Goal: Task Accomplishment & Management: Complete application form

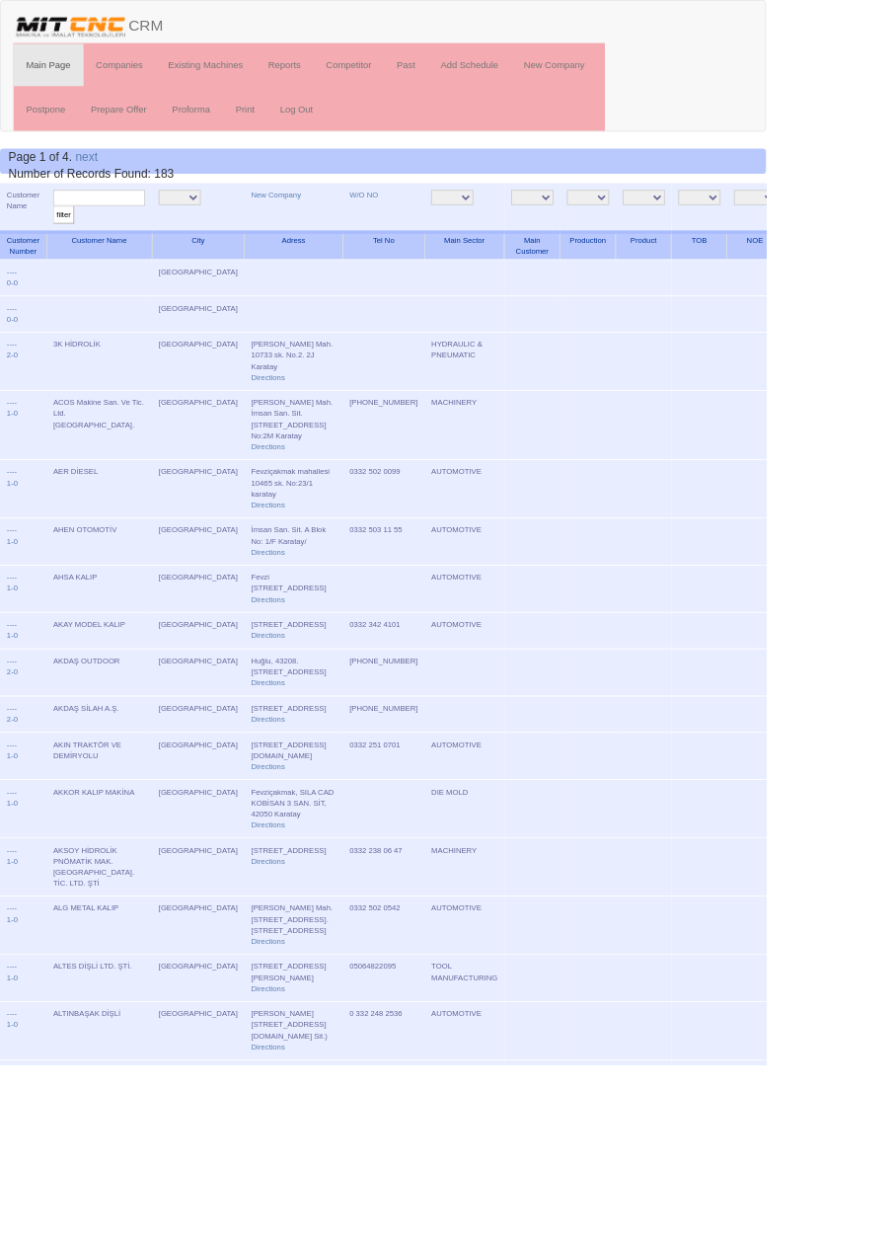
click at [139, 230] on input "text" at bounding box center [116, 231] width 108 height 19
type input "Konyamodel"
click at [62, 241] on input "filter" at bounding box center [74, 251] width 25 height 21
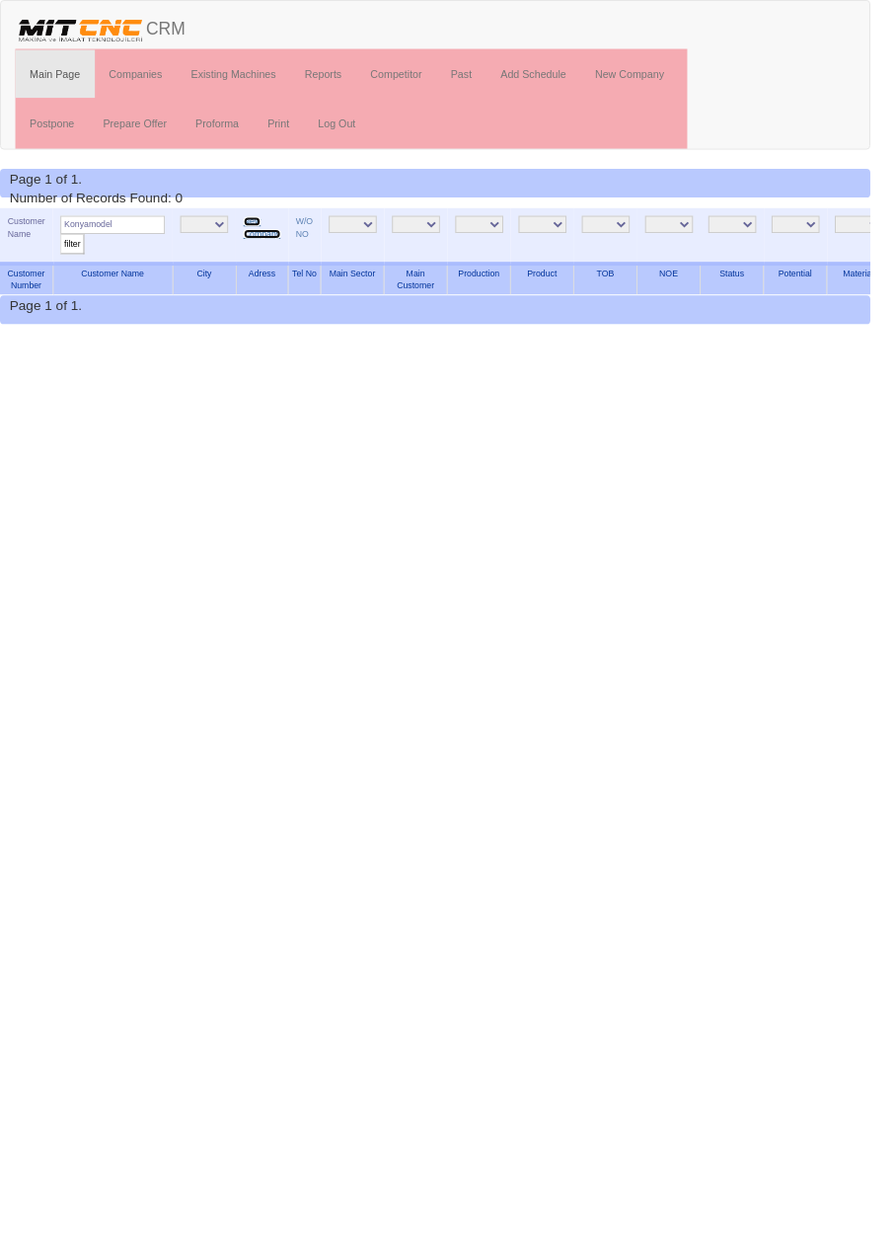
click at [255, 231] on link "New Company" at bounding box center [270, 234] width 38 height 23
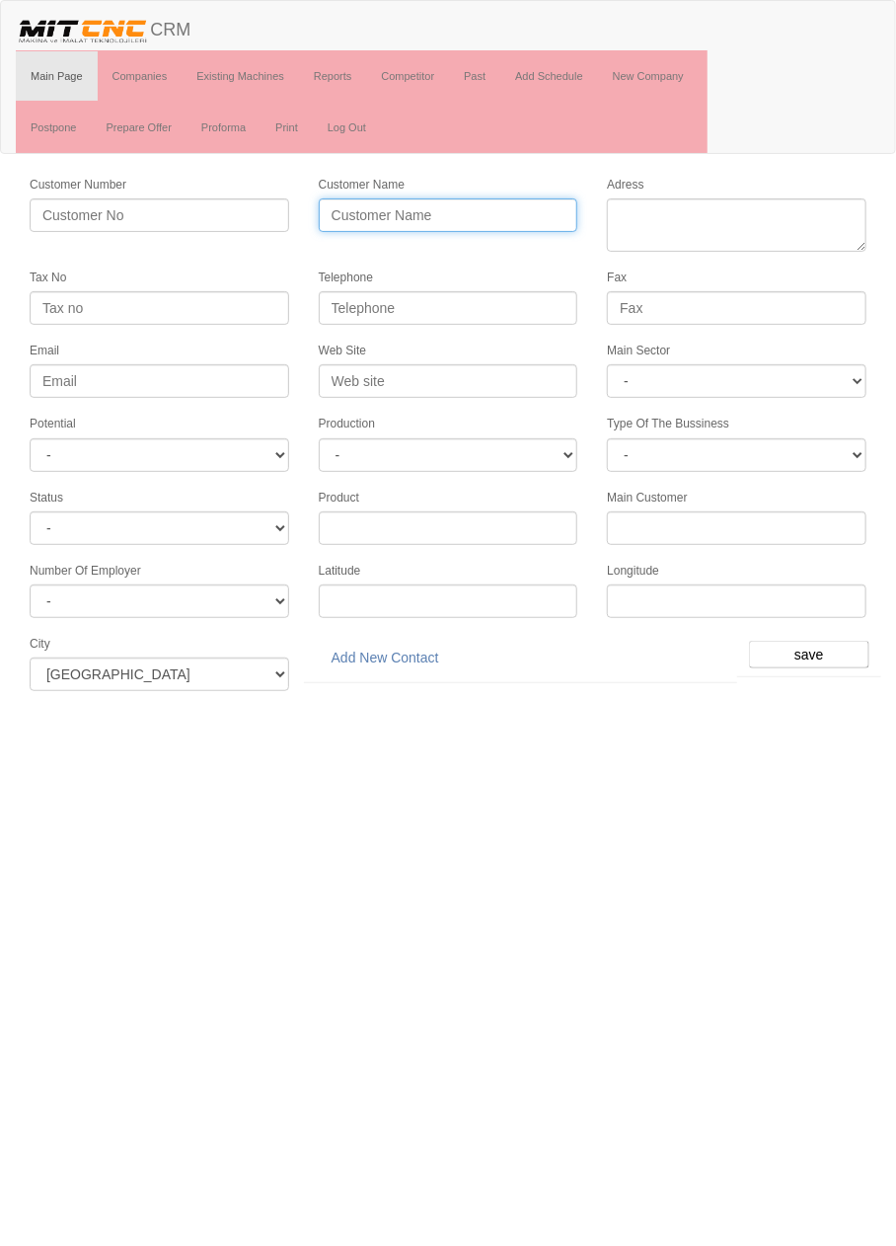
click at [457, 204] on input "Customer Name" at bounding box center [449, 215] width 260 height 34
type input "KONYA MODEL KALIP"
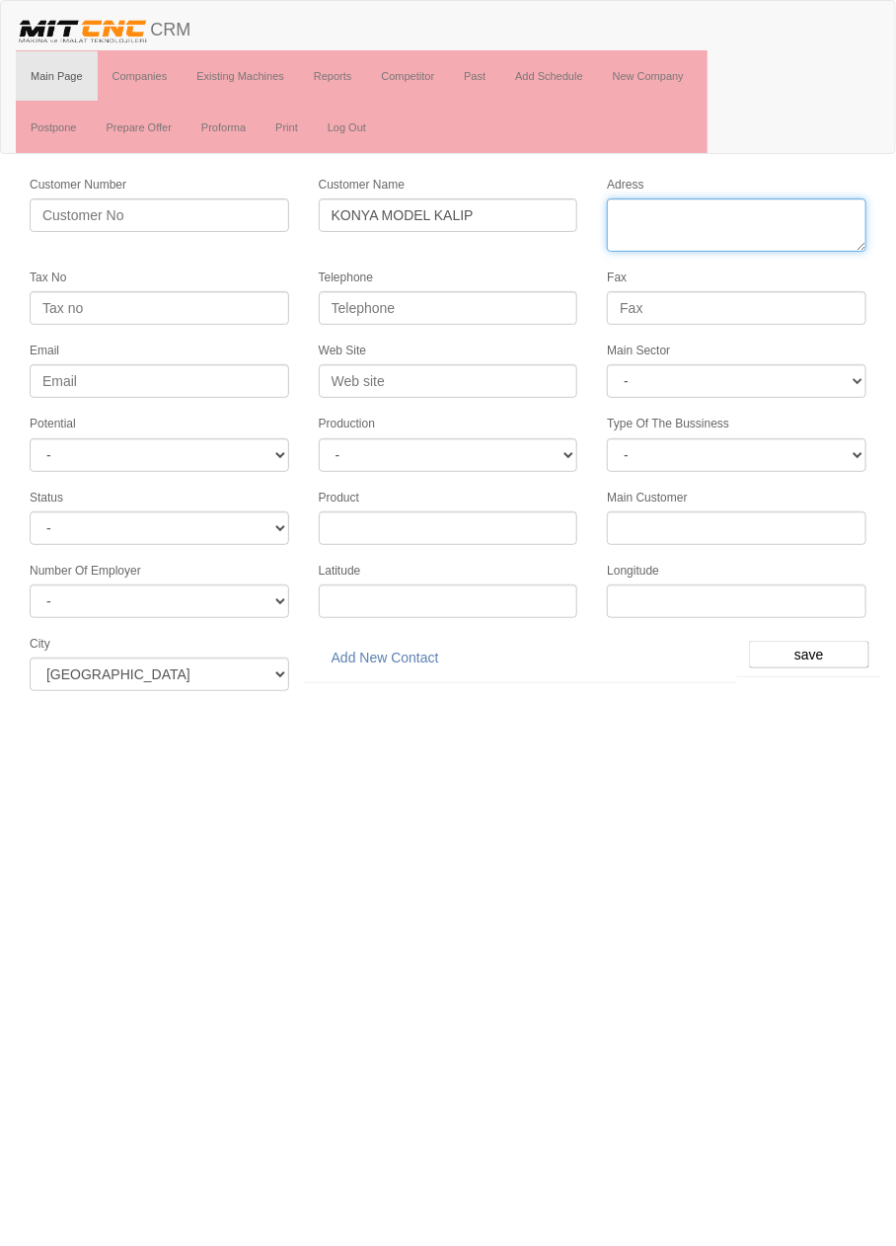
click at [766, 209] on textarea "Adress" at bounding box center [737, 224] width 260 height 53
paste textarea "Fevzi Çakmak Mahallesi Elit Sanayi Sitesi 10758. Sokak No: 1/G Karatay"
type textarea "Fevzi Çakmak Mahallesi Elit Sanayi Sitesi 10758. Sokak No: 1/G Karatay"
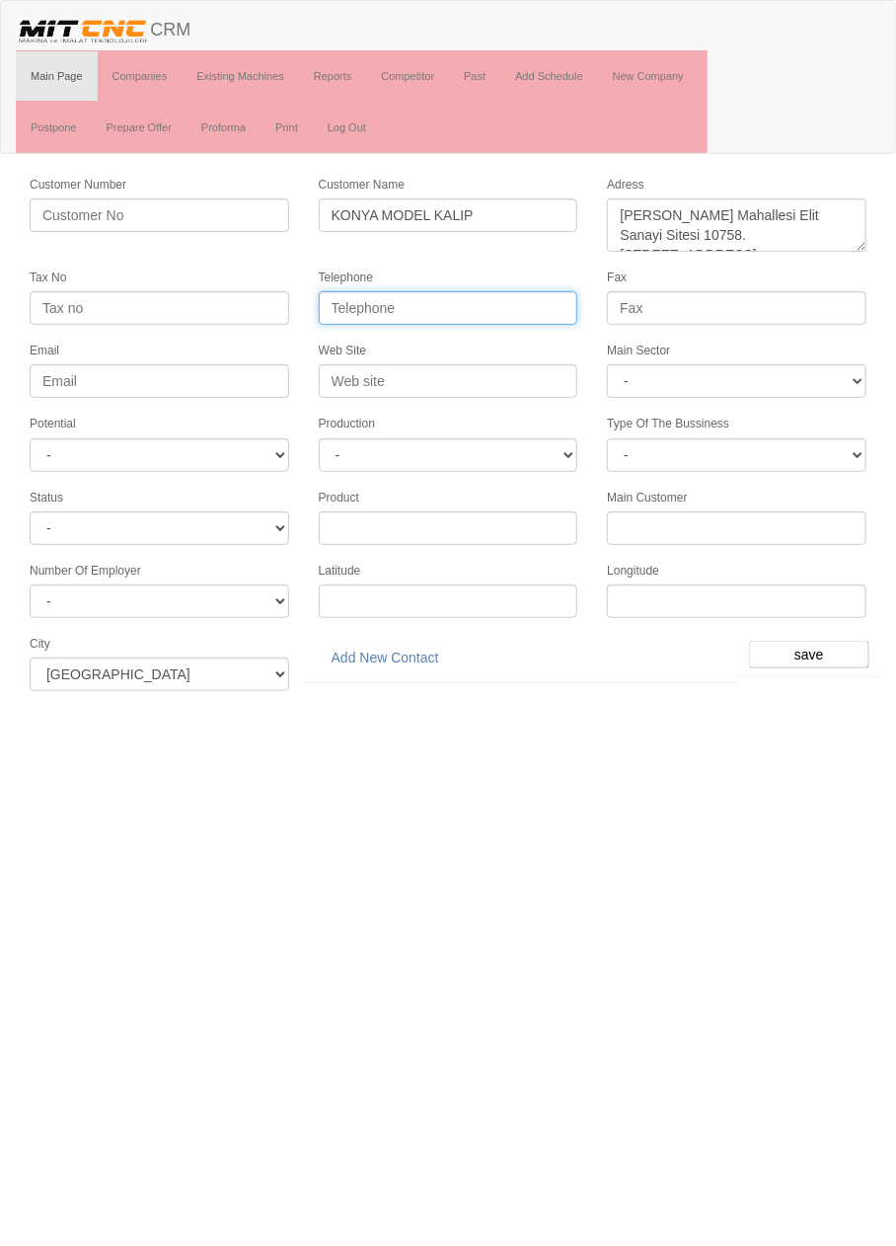
paste input "0332) 347 1010"
click at [371, 305] on input "0332) 347 1010" at bounding box center [449, 308] width 260 height 34
type input "0332 347 1010"
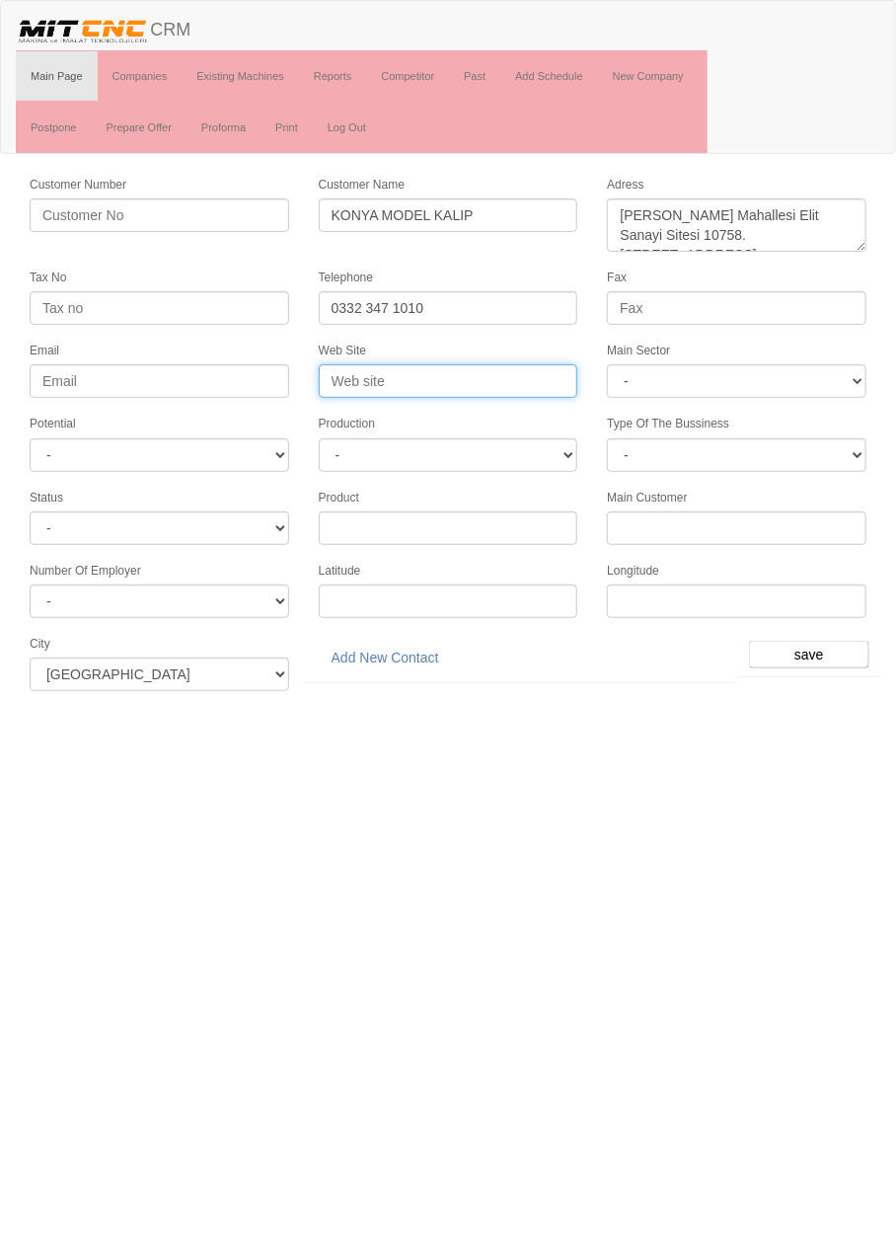
click at [512, 373] on input "Web Site" at bounding box center [449, 381] width 260 height 34
click at [489, 376] on input "Web Site" at bounding box center [449, 381] width 260 height 34
type input "www.konyamodel.com"
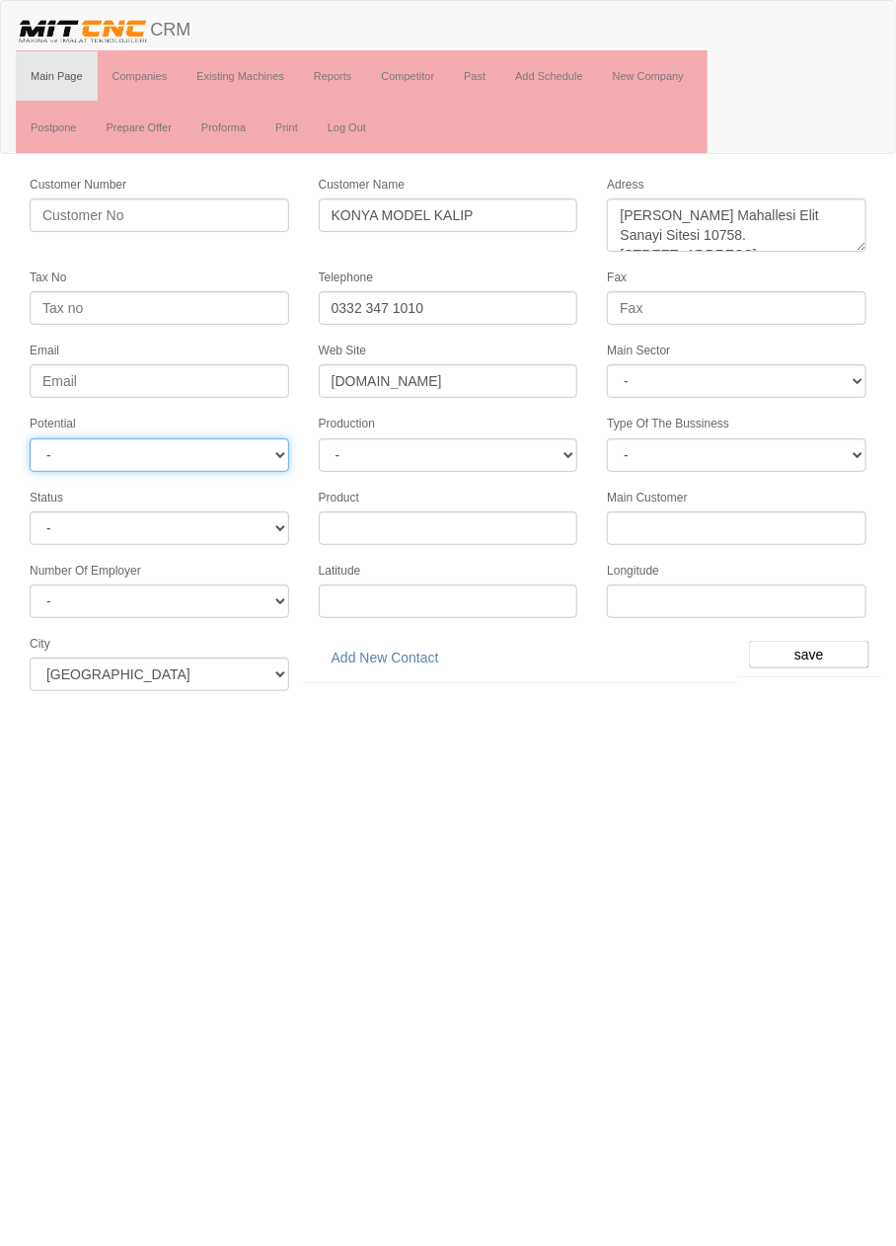
click at [225, 443] on select "- A1 A2 A3 B1 B2 B3 C1 C2 C3" at bounding box center [160, 455] width 260 height 34
select select "6"
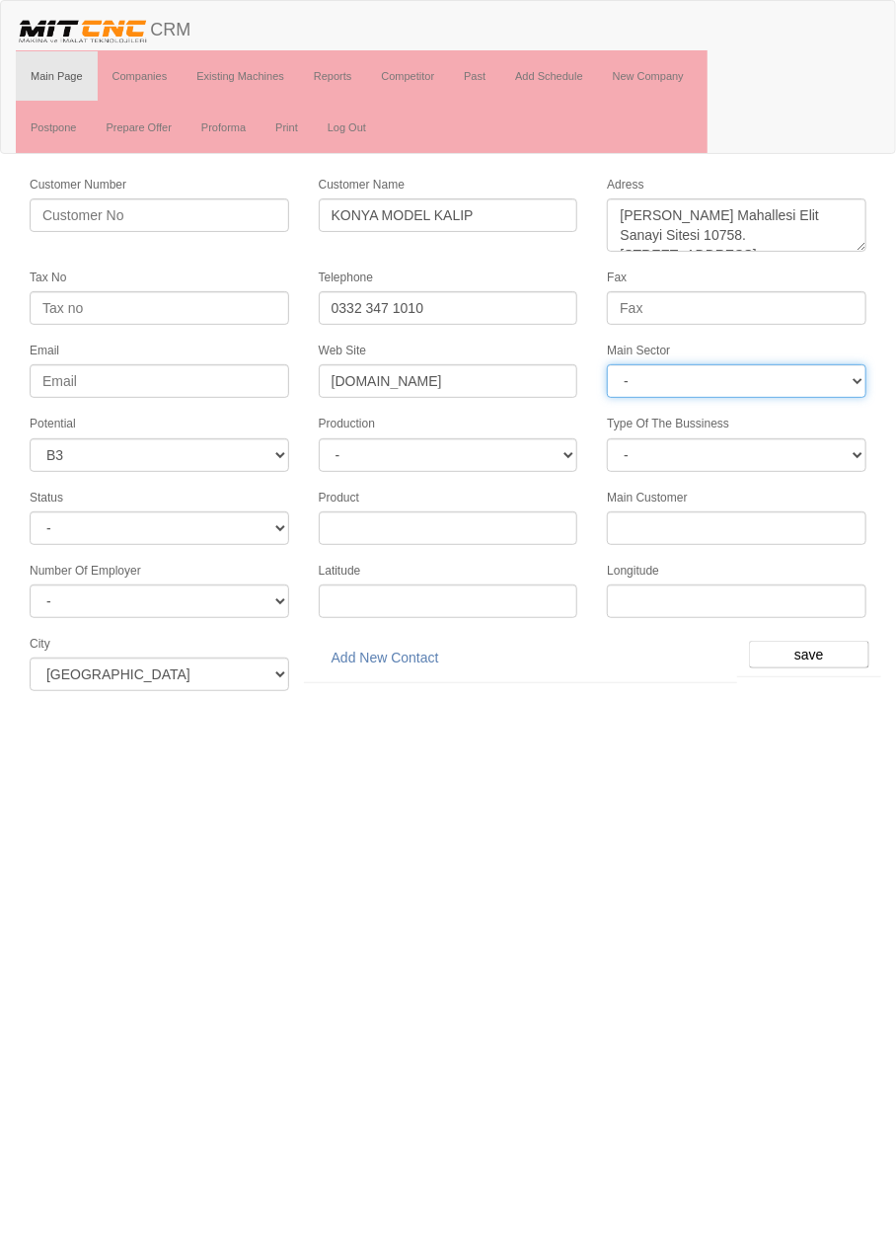
click at [823, 376] on select "- DIE MOLD MACHINERY DEFENCE ELECTRICAL COMPONENTS MEDICAL TOOL MANUFACTURING J…" at bounding box center [737, 381] width 260 height 34
select select "370"
click at [809, 642] on input "save" at bounding box center [809, 655] width 120 height 28
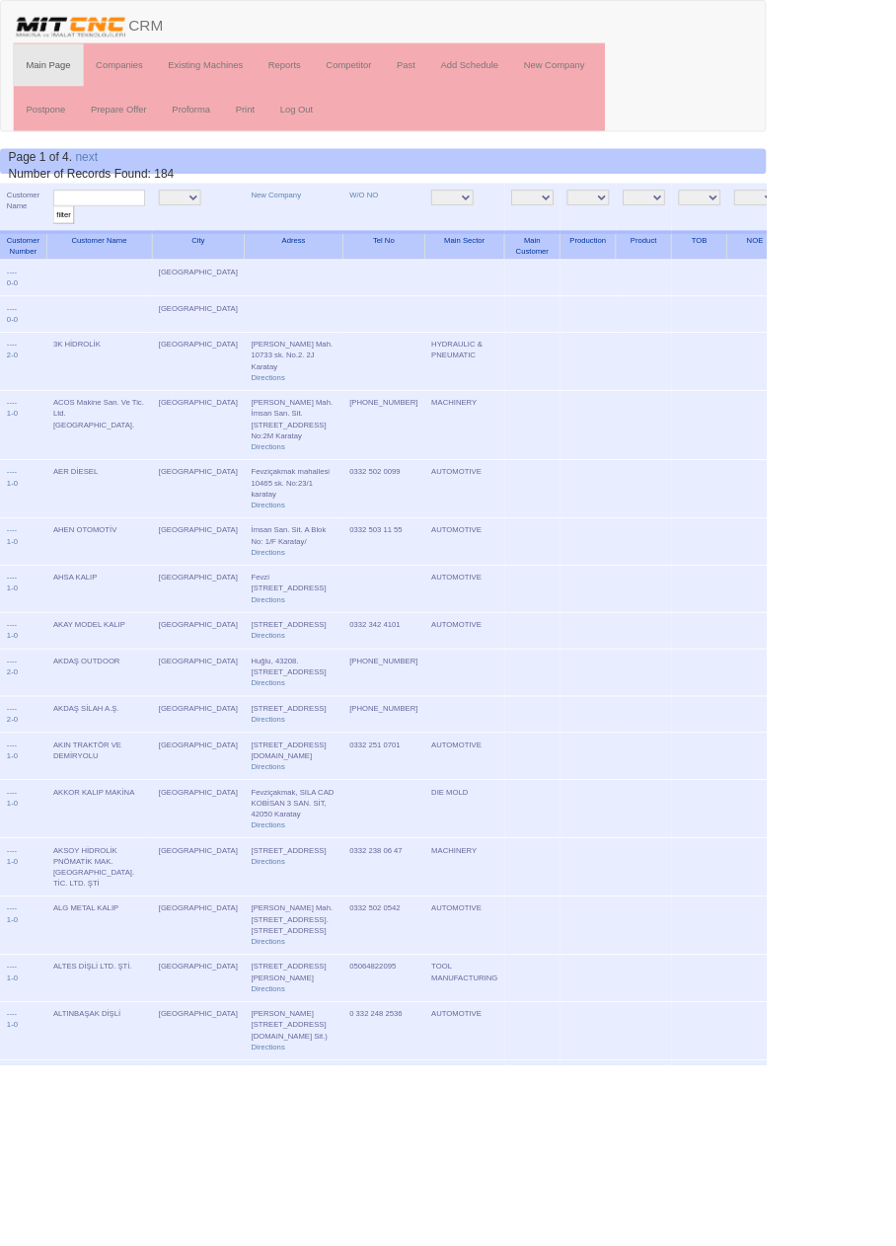
click at [140, 227] on input "text" at bounding box center [116, 231] width 108 height 19
type input "Konya mo"
click at [62, 241] on input "filter" at bounding box center [74, 251] width 25 height 21
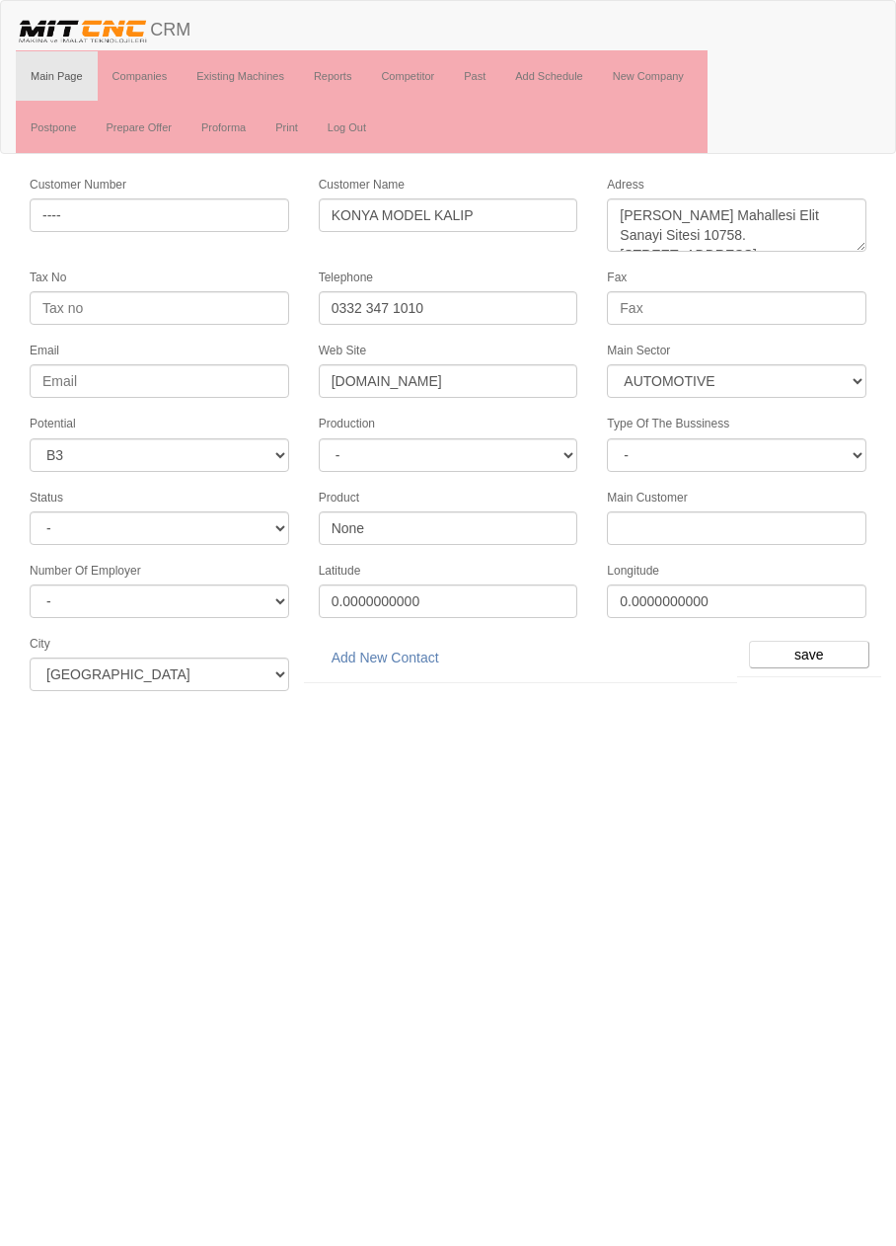
select select "370"
select select "6"
click at [419, 641] on link "Add New Contact" at bounding box center [385, 658] width 133 height 34
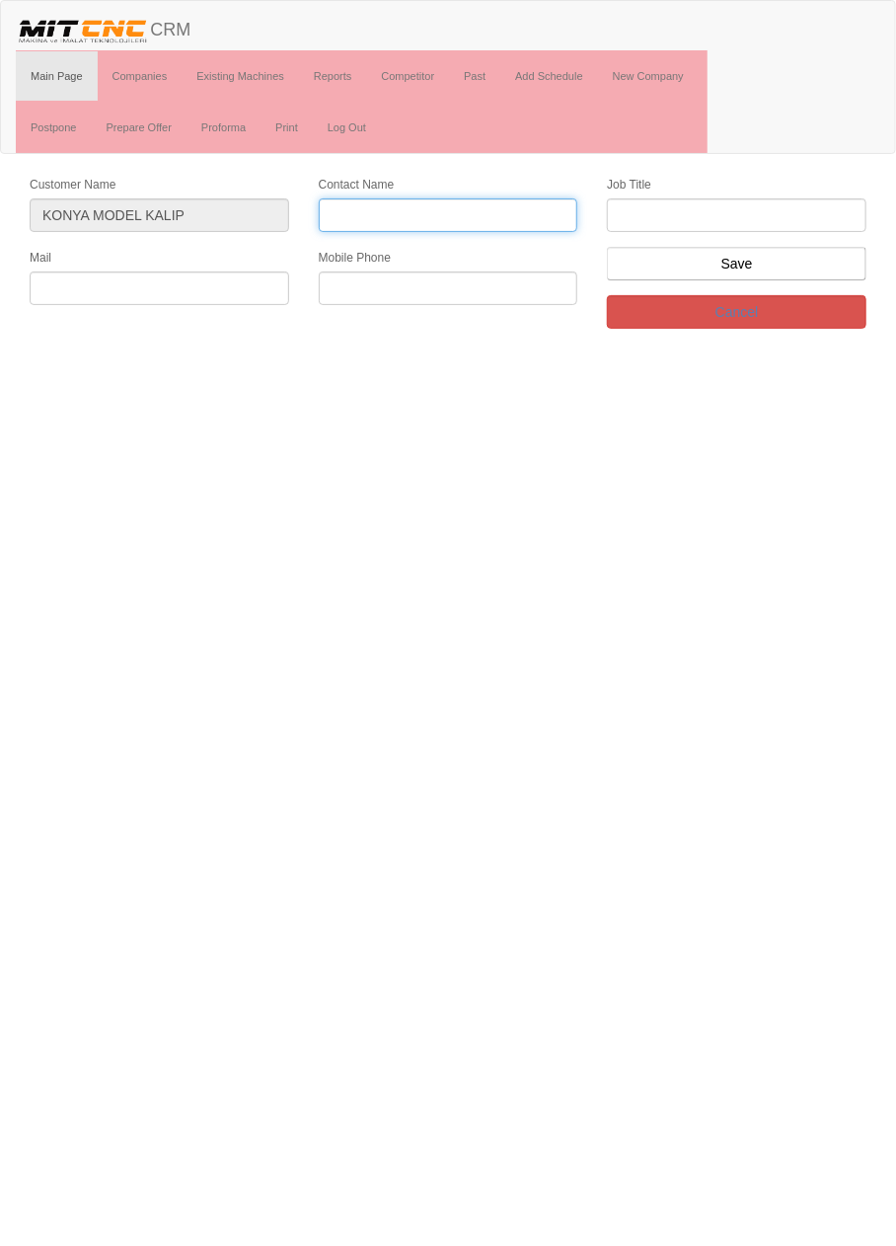
click at [483, 210] on input "Contact Name" at bounding box center [449, 215] width 260 height 34
type input "[PERSON_NAME]"
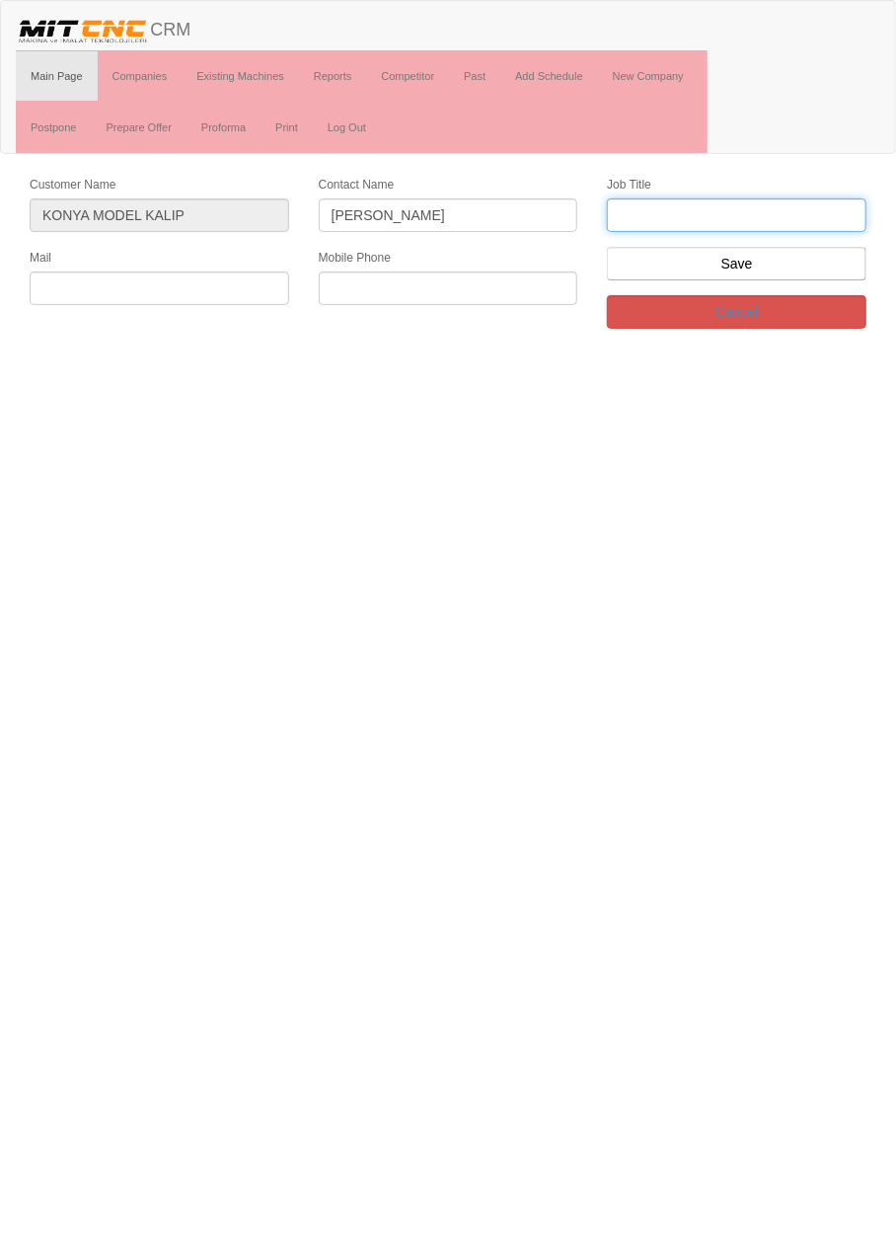
click at [737, 206] on input "text" at bounding box center [737, 215] width 260 height 34
type input "Firma Sahibi"
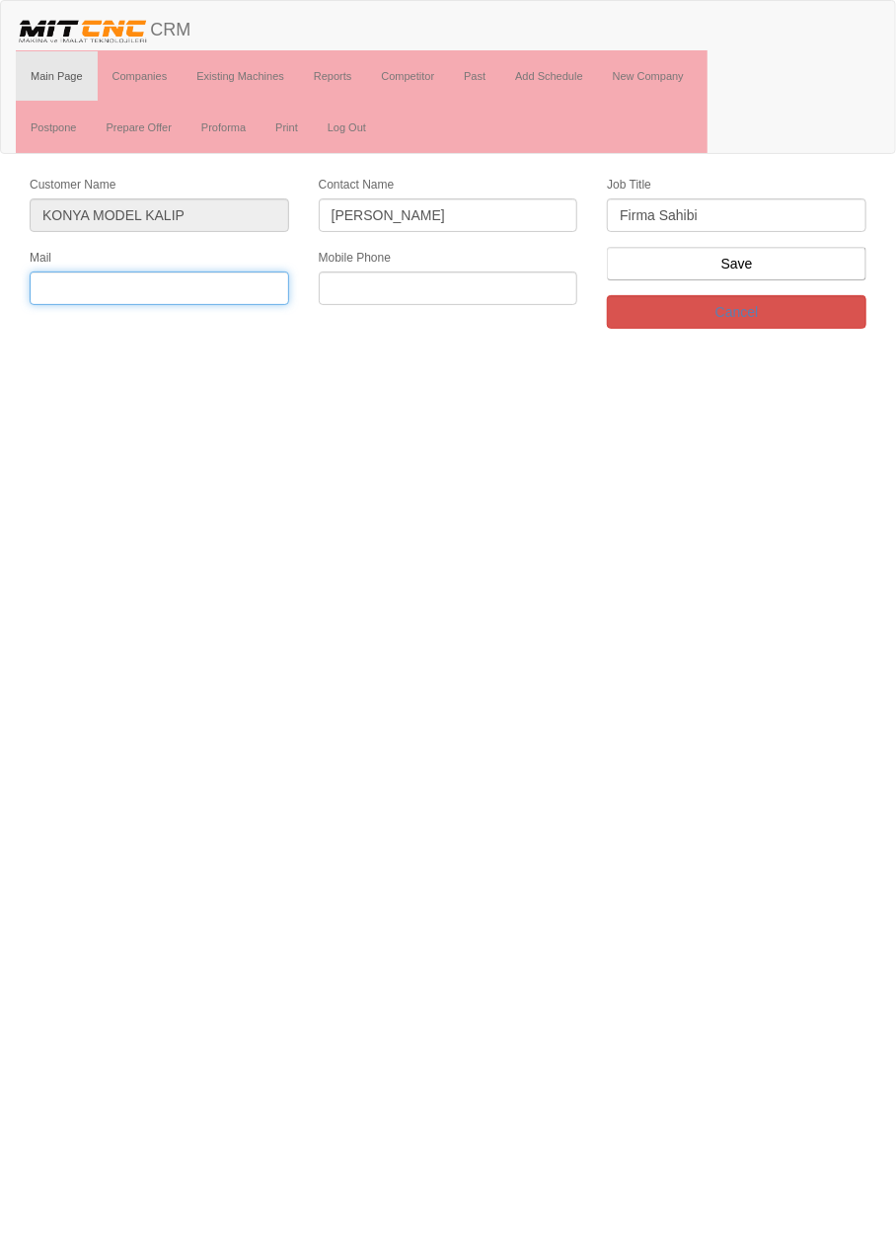
click at [225, 281] on input "text" at bounding box center [160, 288] width 260 height 34
paste input "[EMAIL_ADDRESS][DOMAIN_NAME]"
type input "[EMAIL_ADDRESS][DOMAIN_NAME]"
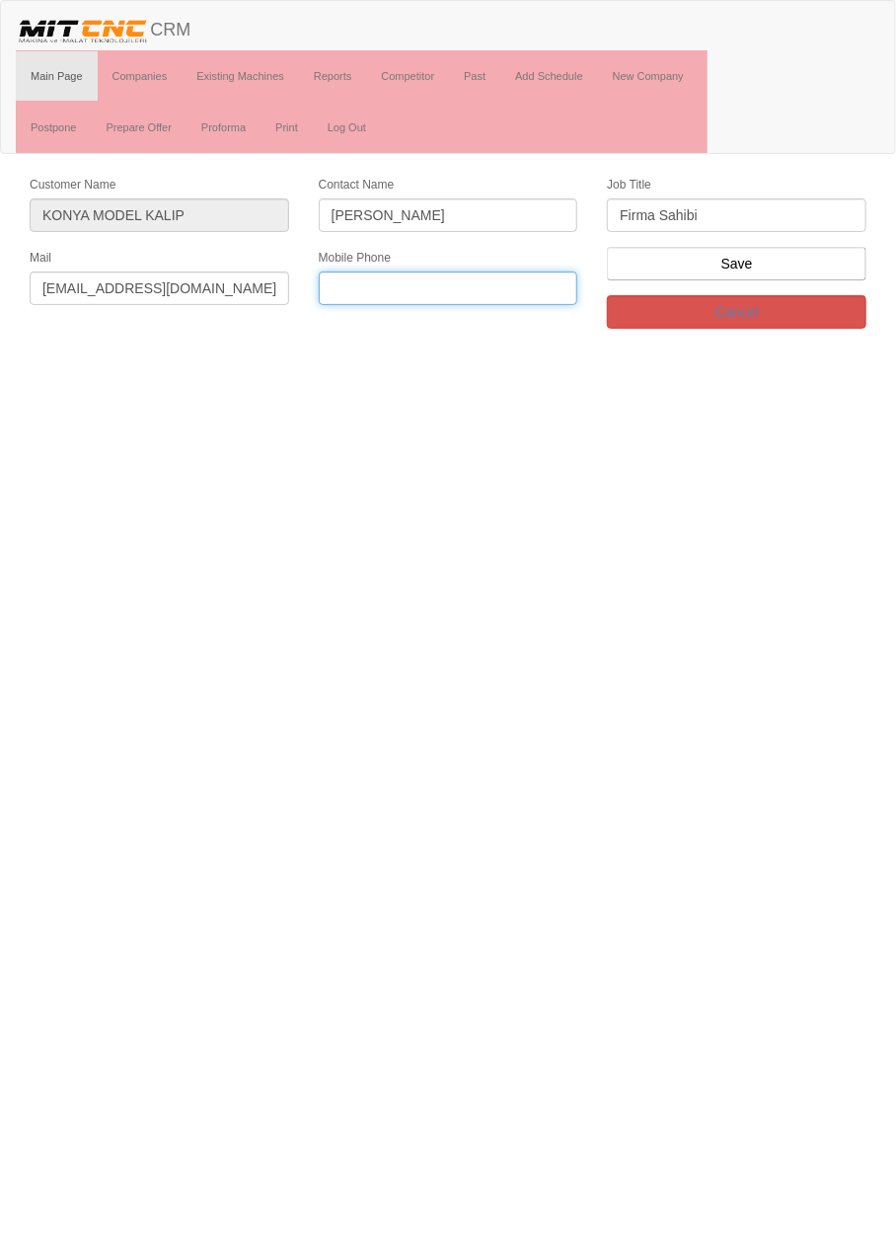
click at [480, 287] on input "text" at bounding box center [449, 288] width 260 height 34
click at [500, 286] on input "text" at bounding box center [449, 288] width 260 height 34
click at [521, 280] on input "0532 762" at bounding box center [449, 288] width 260 height 34
type input "0532 762 6928"
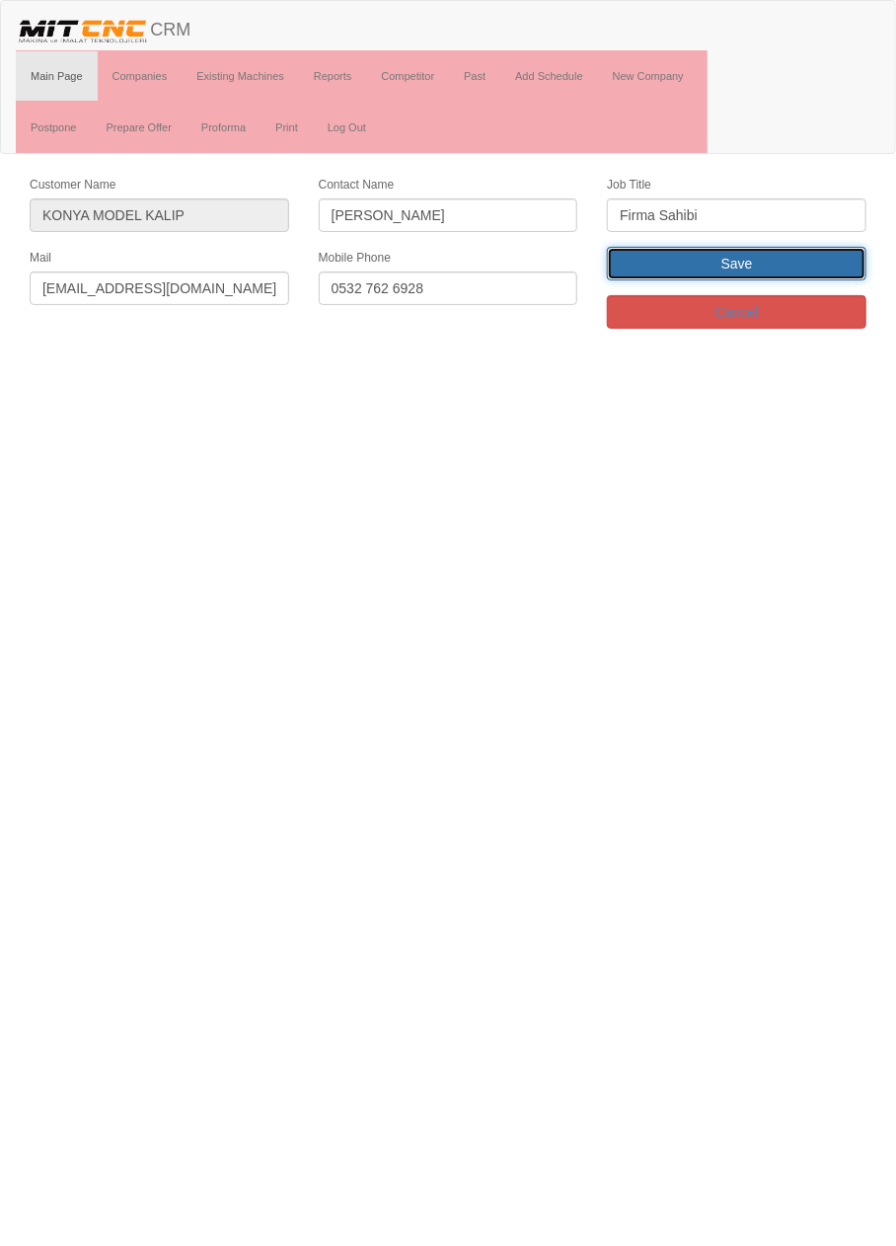
click at [796, 271] on input "Save" at bounding box center [737, 264] width 260 height 34
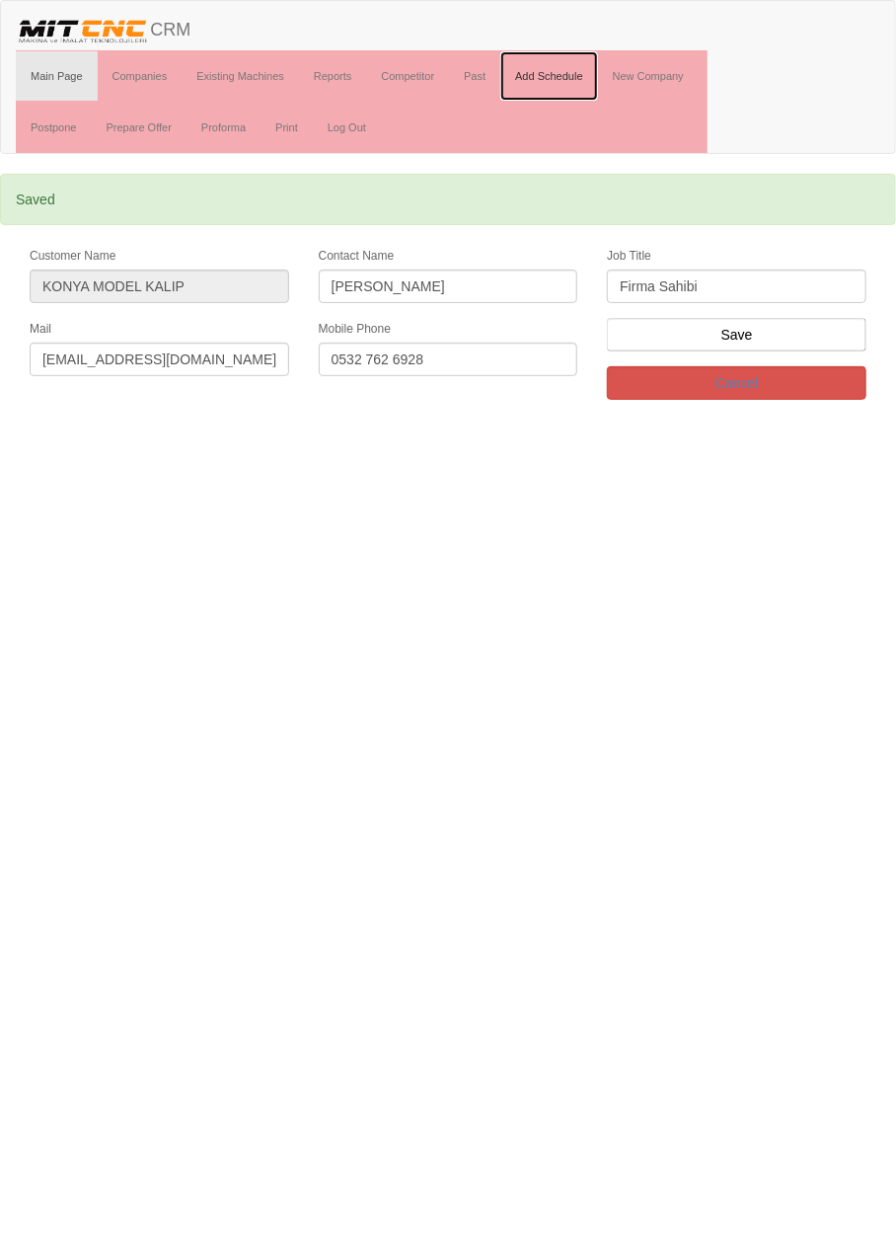
click at [562, 72] on link "Add Schedule" at bounding box center [549, 75] width 98 height 49
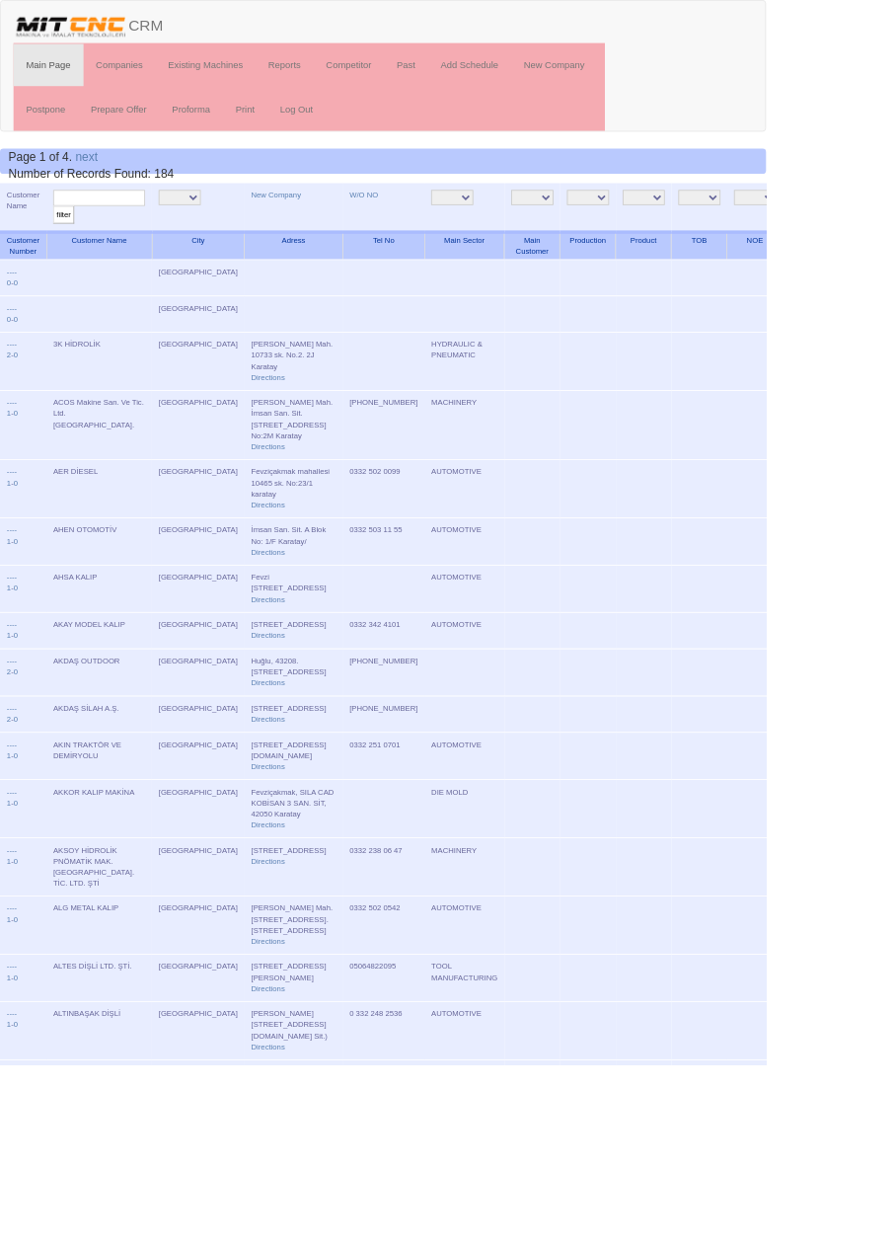
click at [140, 229] on input "text" at bounding box center [116, 231] width 108 height 19
type input "Doğru"
click at [62, 241] on input "filter" at bounding box center [74, 251] width 25 height 21
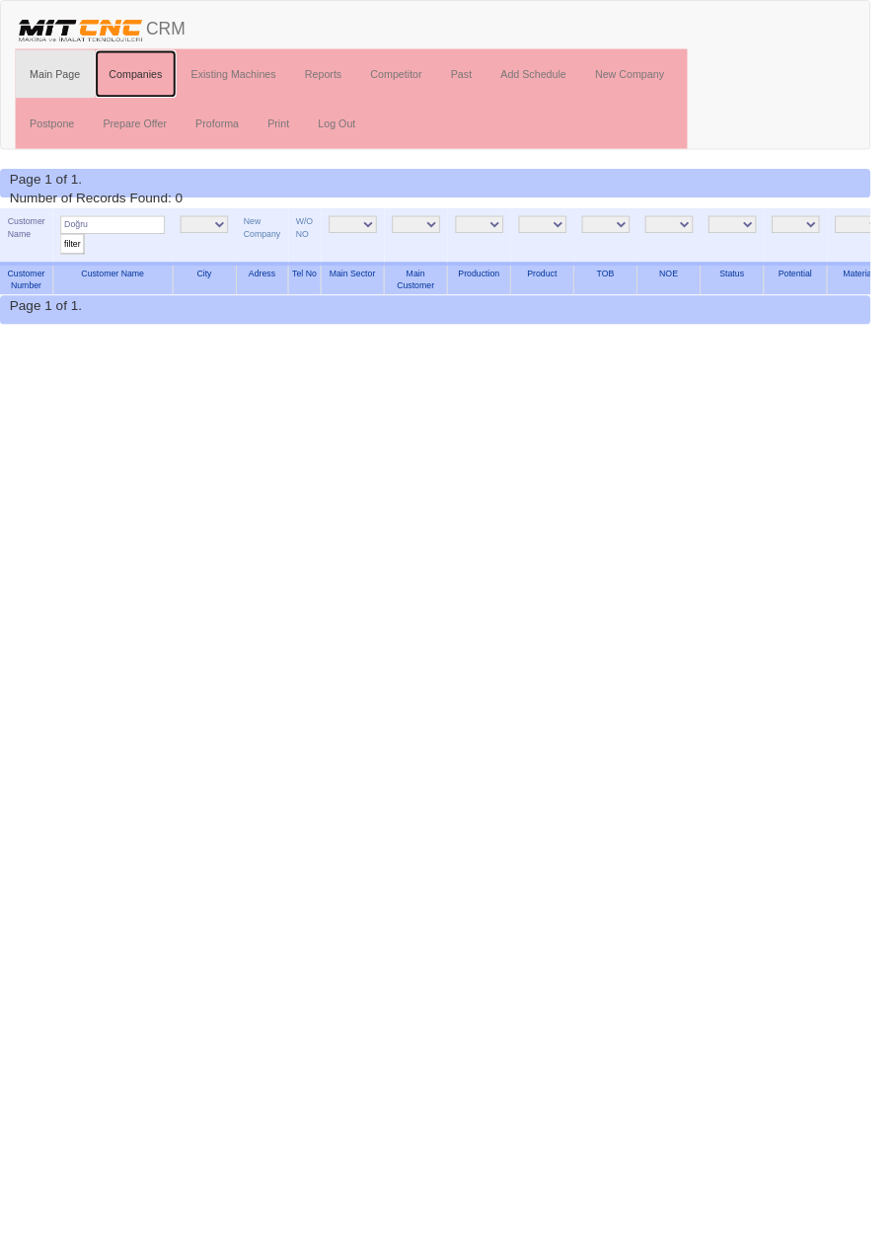
click at [147, 74] on link "Companies" at bounding box center [140, 75] width 85 height 49
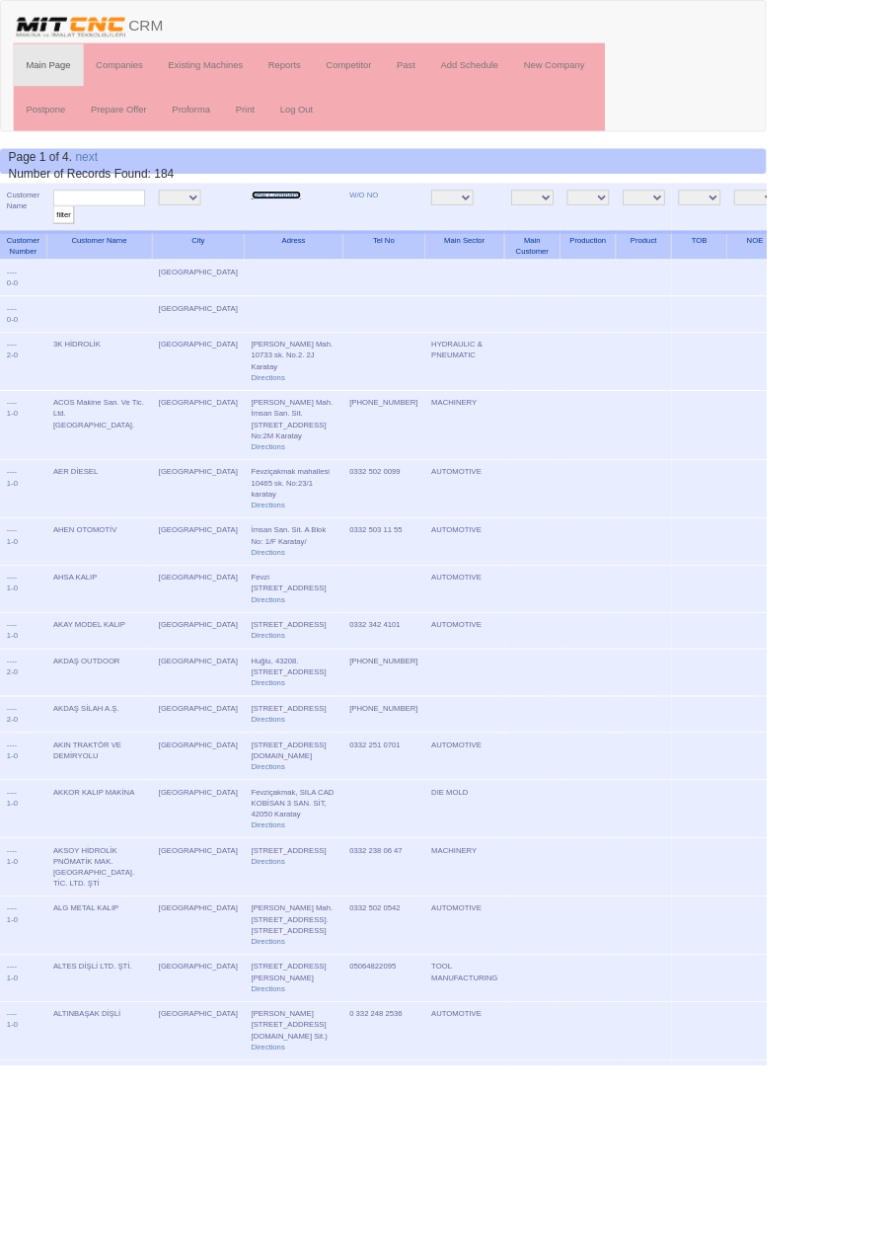
click at [294, 227] on link "New Company" at bounding box center [323, 228] width 58 height 10
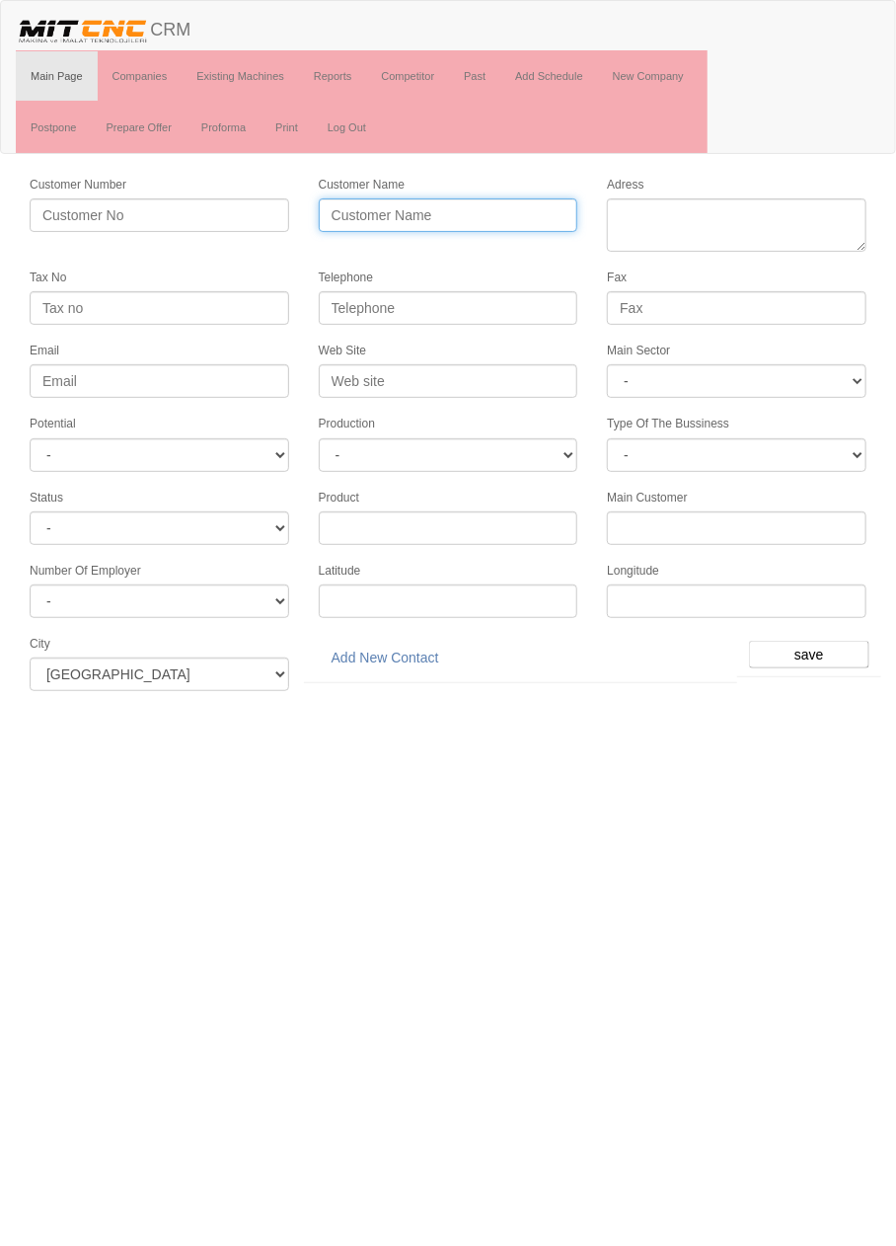
click at [479, 208] on input "Customer Name" at bounding box center [449, 215] width 260 height 34
type input "DOĞRULAR TORNA"
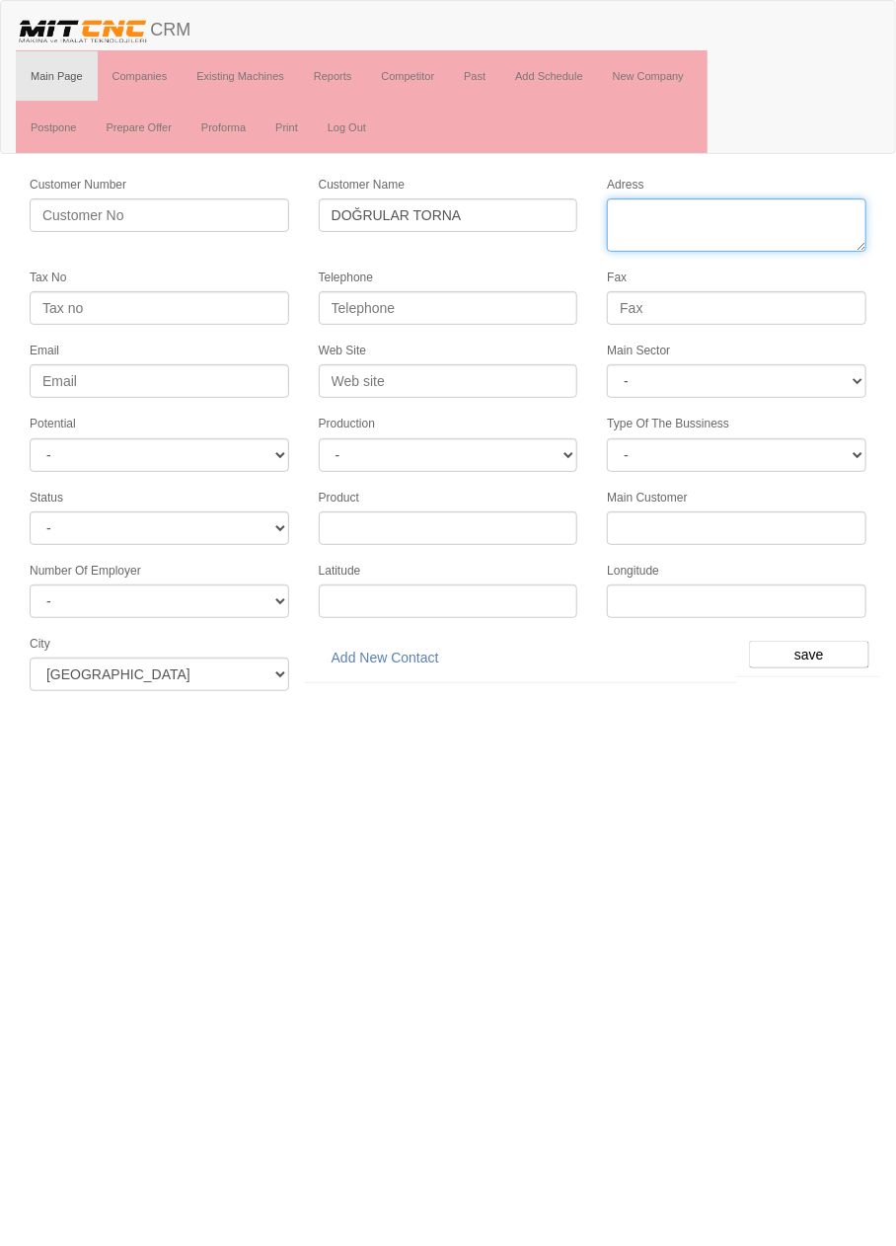
click at [774, 219] on textarea "Adress" at bounding box center [737, 224] width 260 height 53
paste textarea "[PERSON_NAME][STREET_ADDRESS]"
click at [705, 229] on textarea "Adress" at bounding box center [737, 224] width 260 height 53
type textarea "[PERSON_NAME][STREET_ADDRESS] [GEOGRAPHIC_DATA]"
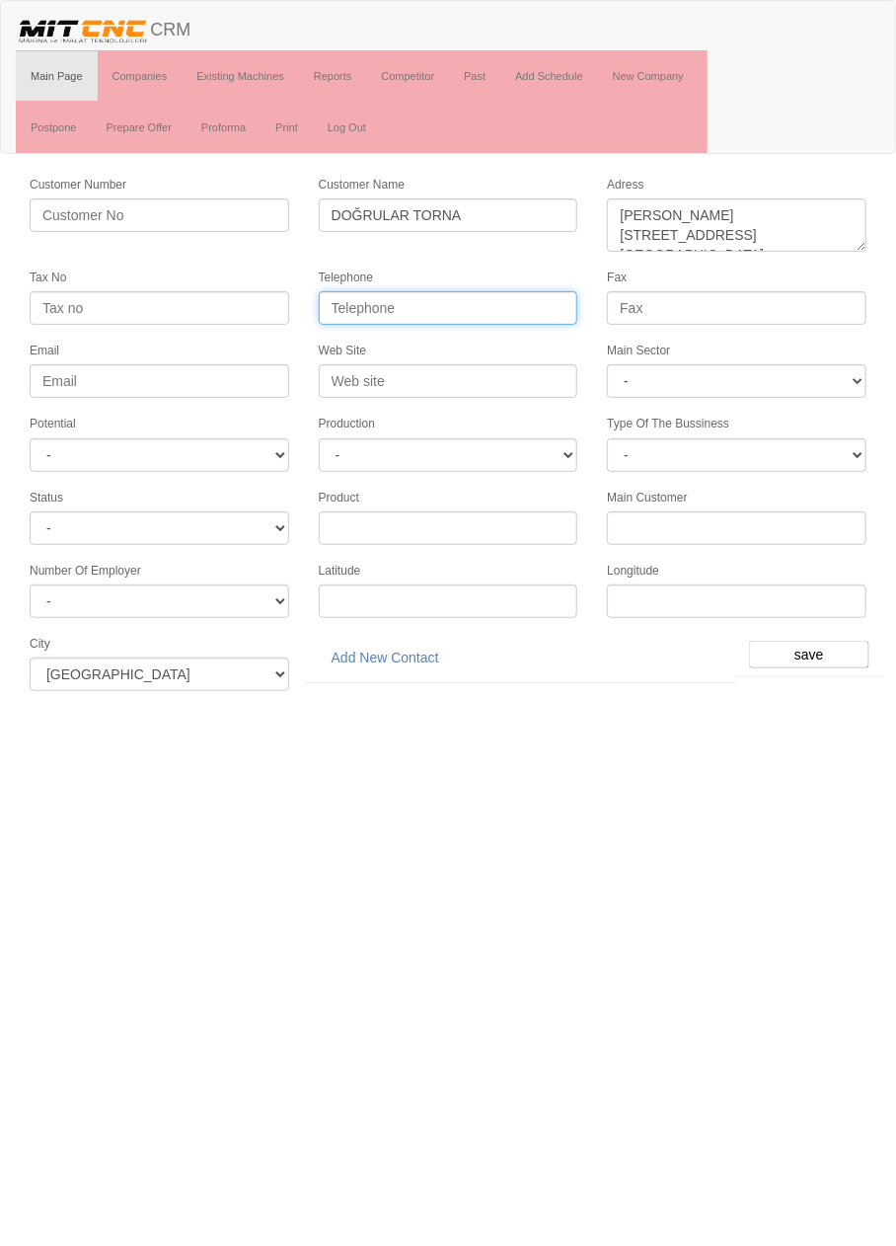
paste input "03322516471"
click at [380, 309] on input "03322516471" at bounding box center [449, 308] width 260 height 34
click at [385, 299] on input "03322516471" at bounding box center [449, 308] width 260 height 34
click at [365, 298] on input "0332251 6471" at bounding box center [449, 308] width 260 height 34
type input "0332 251 6471"
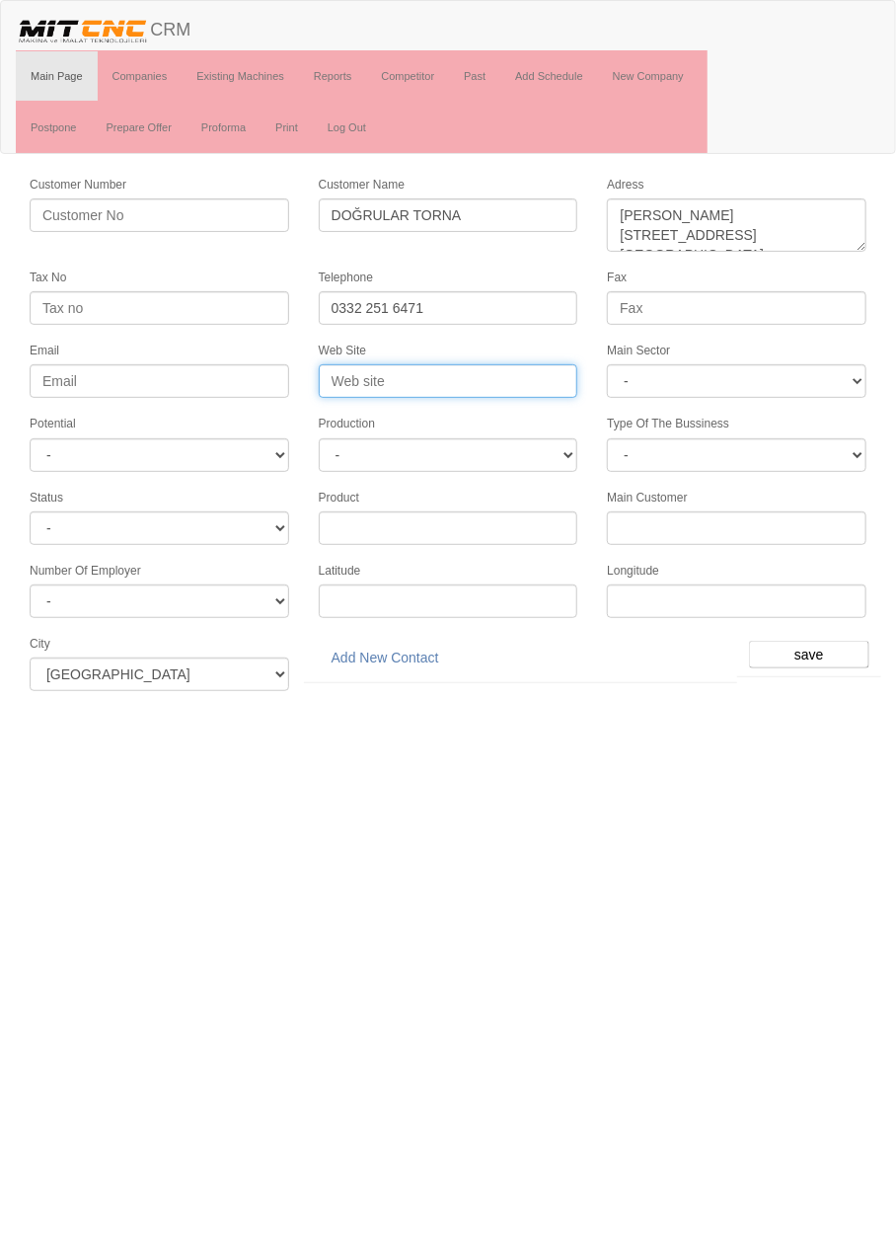
click at [527, 372] on input "Web Site" at bounding box center [449, 381] width 260 height 34
click at [404, 372] on input "Web Site" at bounding box center [449, 381] width 260 height 34
type input "www.dogrulartorna.com"
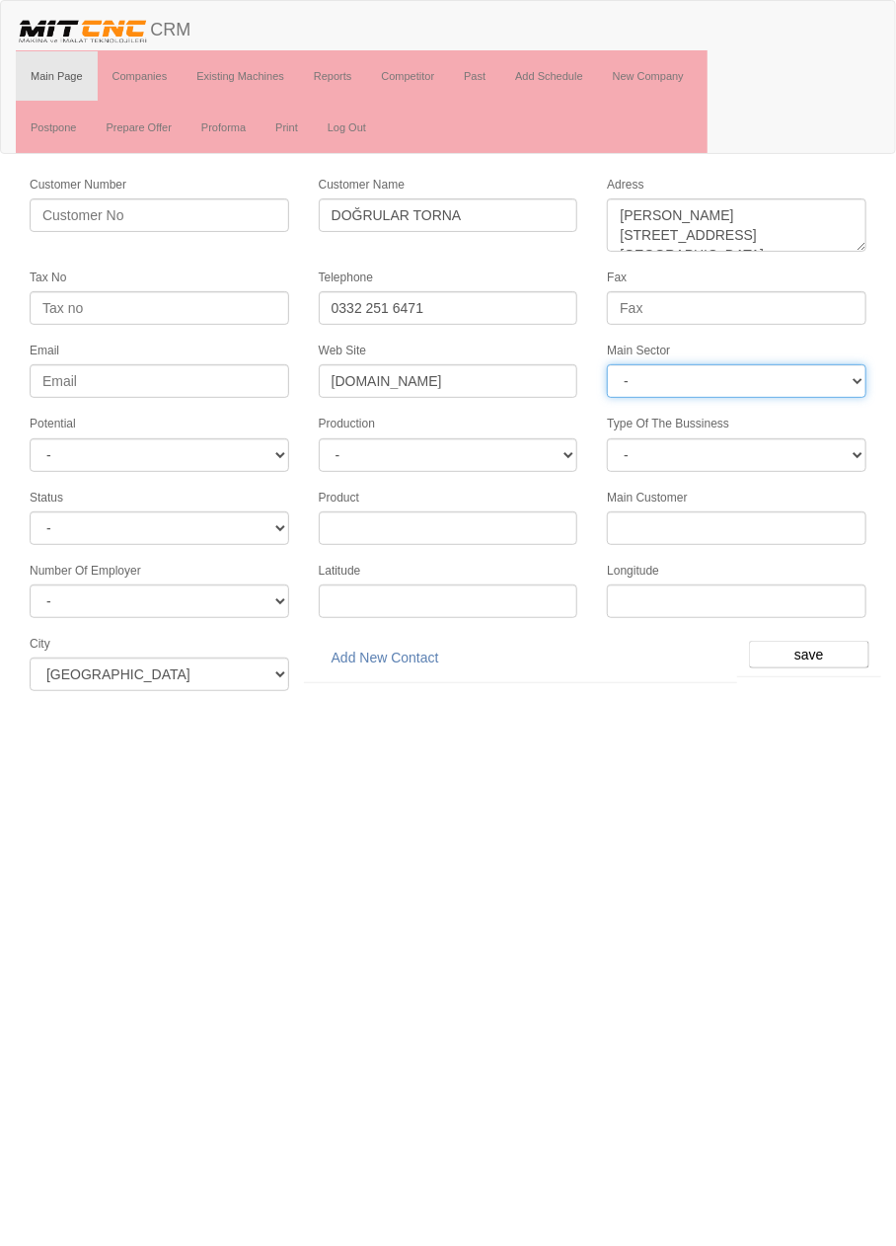
click at [812, 371] on select "- DIE MOLD MACHINERY DEFENCE ELECTRICAL COMPONENTS MEDICAL TOOL MANUFACTURING J…" at bounding box center [737, 381] width 260 height 34
select select "370"
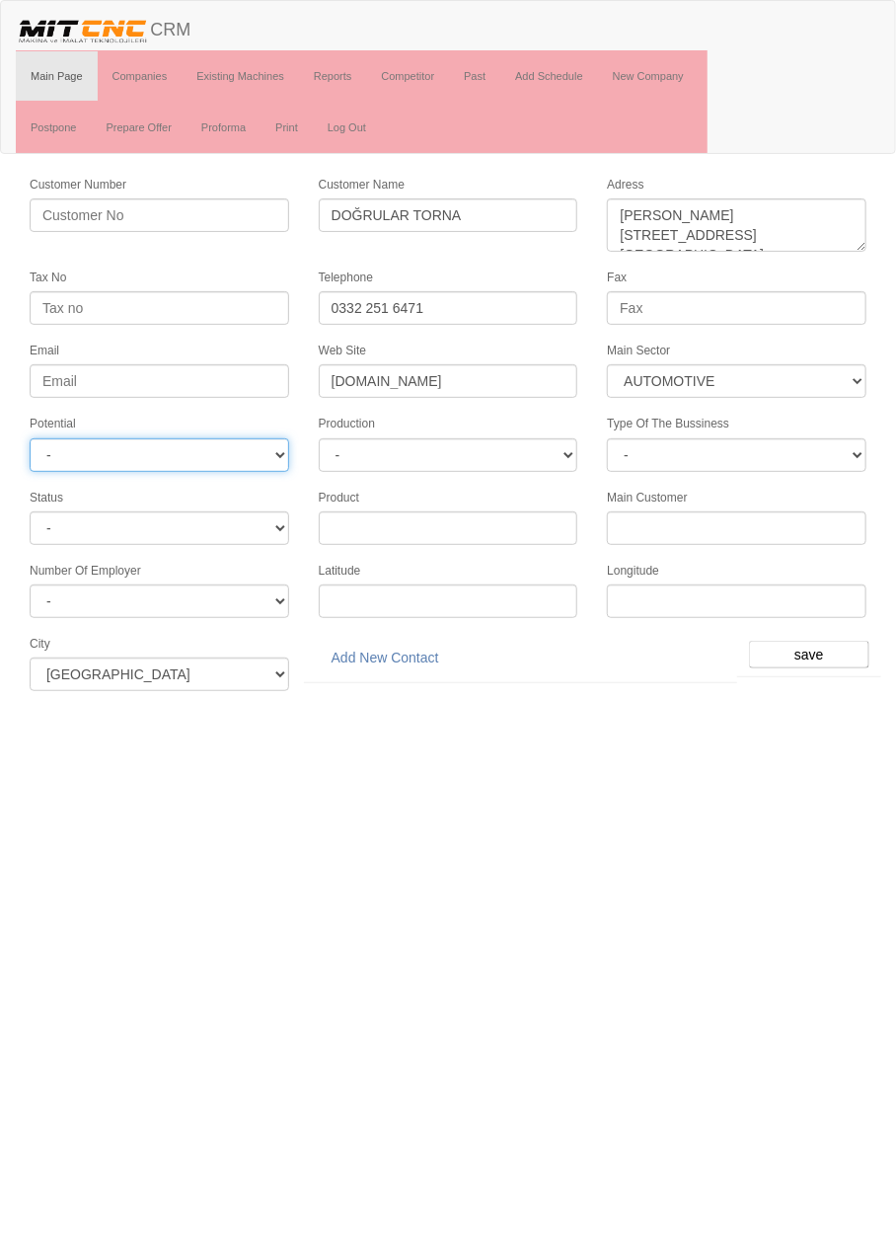
click at [232, 438] on select "- A1 A2 A3 B1 B2 B3 C1 C2 C3" at bounding box center [160, 455] width 260 height 34
select select "6"
click at [803, 641] on input "save" at bounding box center [809, 655] width 120 height 28
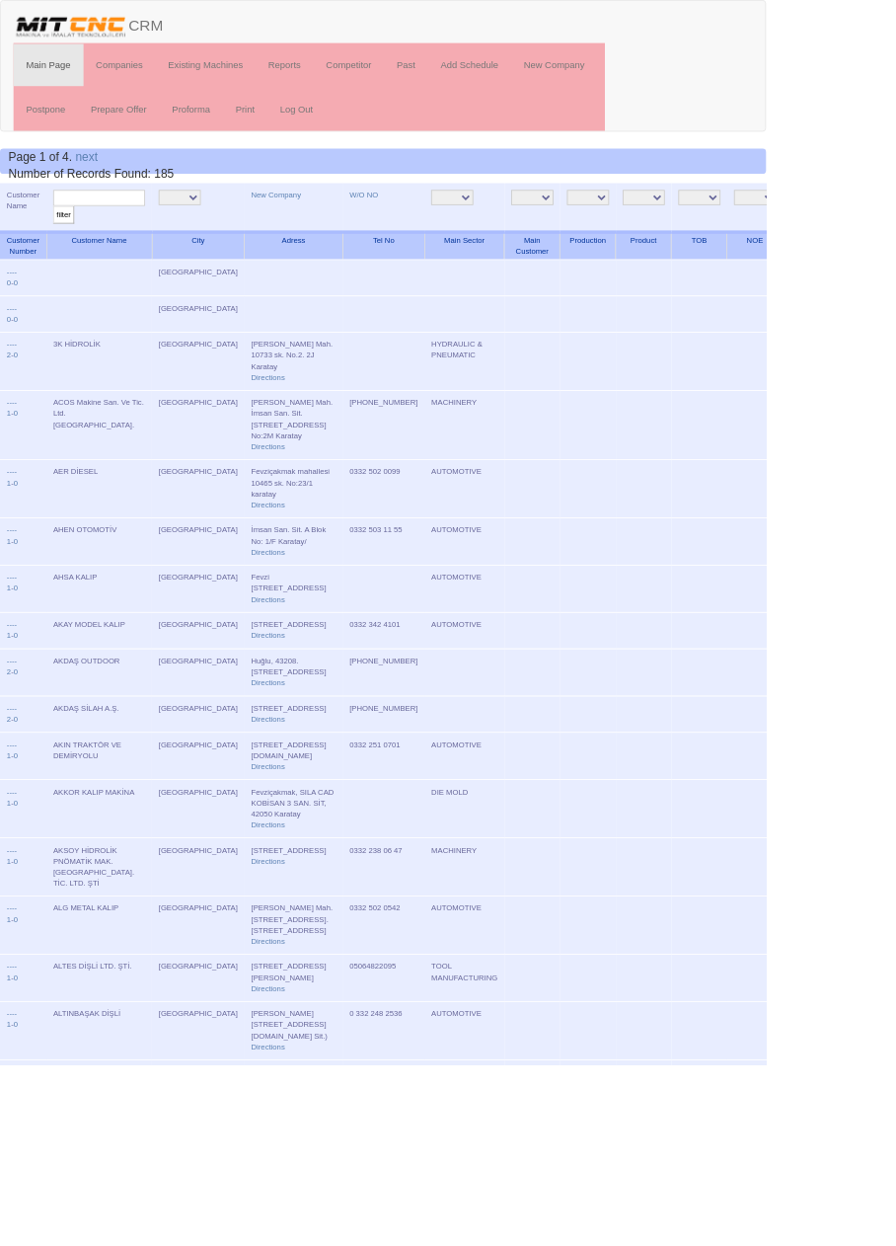
click at [158, 233] on input "text" at bounding box center [116, 231] width 108 height 19
type input "Doğru"
click at [62, 241] on input "filter" at bounding box center [74, 251] width 25 height 21
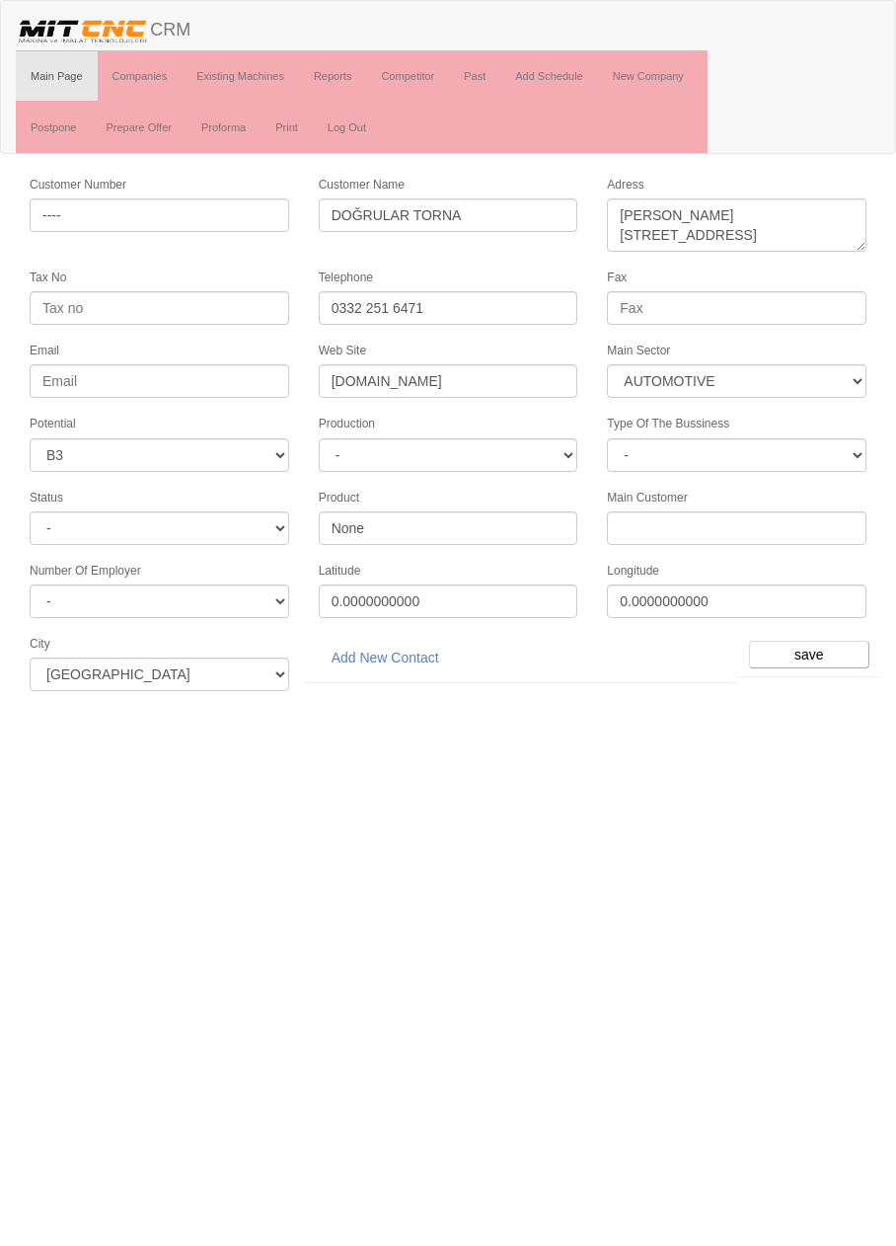
select select "370"
select select "6"
click at [406, 643] on link "Add New Contact" at bounding box center [385, 658] width 133 height 34
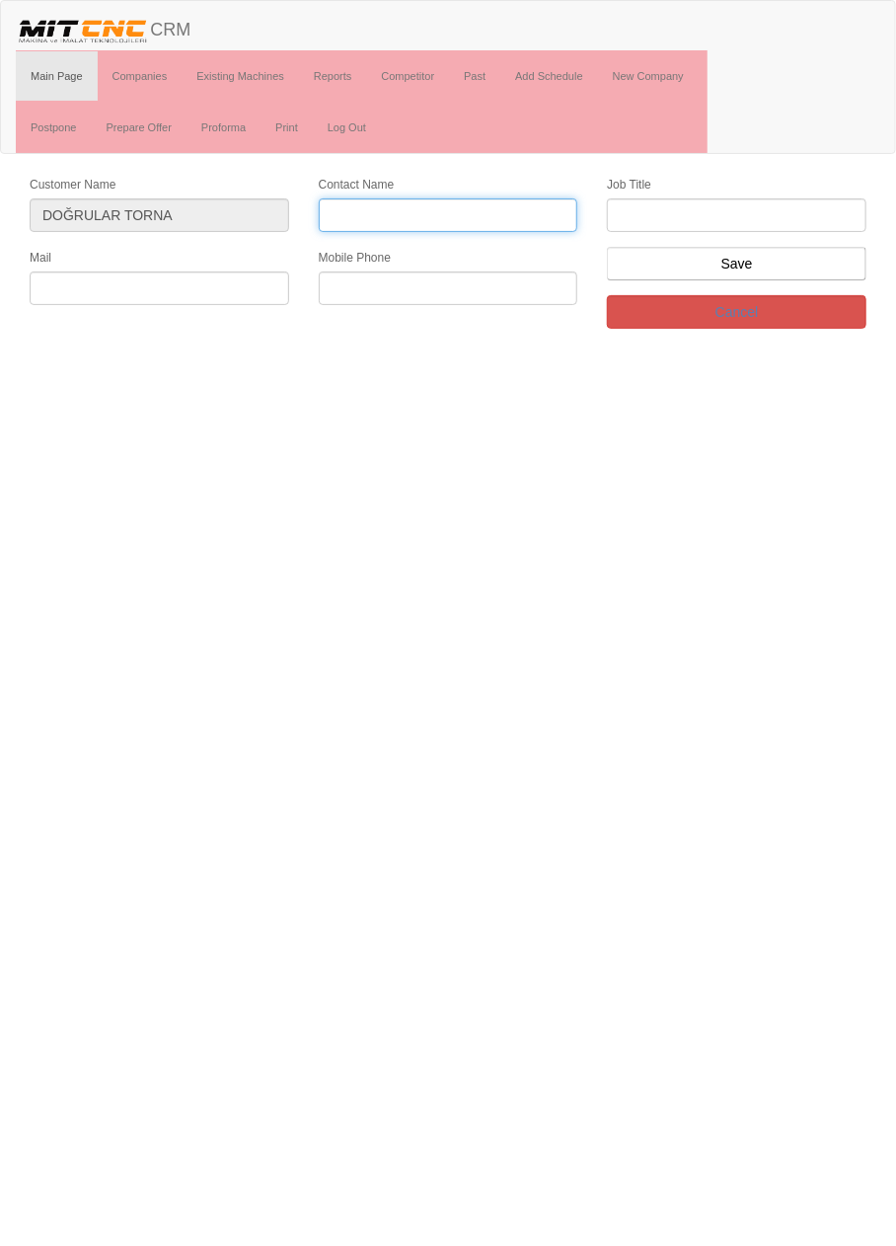
click at [418, 207] on input "Contact Name" at bounding box center [449, 215] width 260 height 34
type input "[PERSON_NAME]"
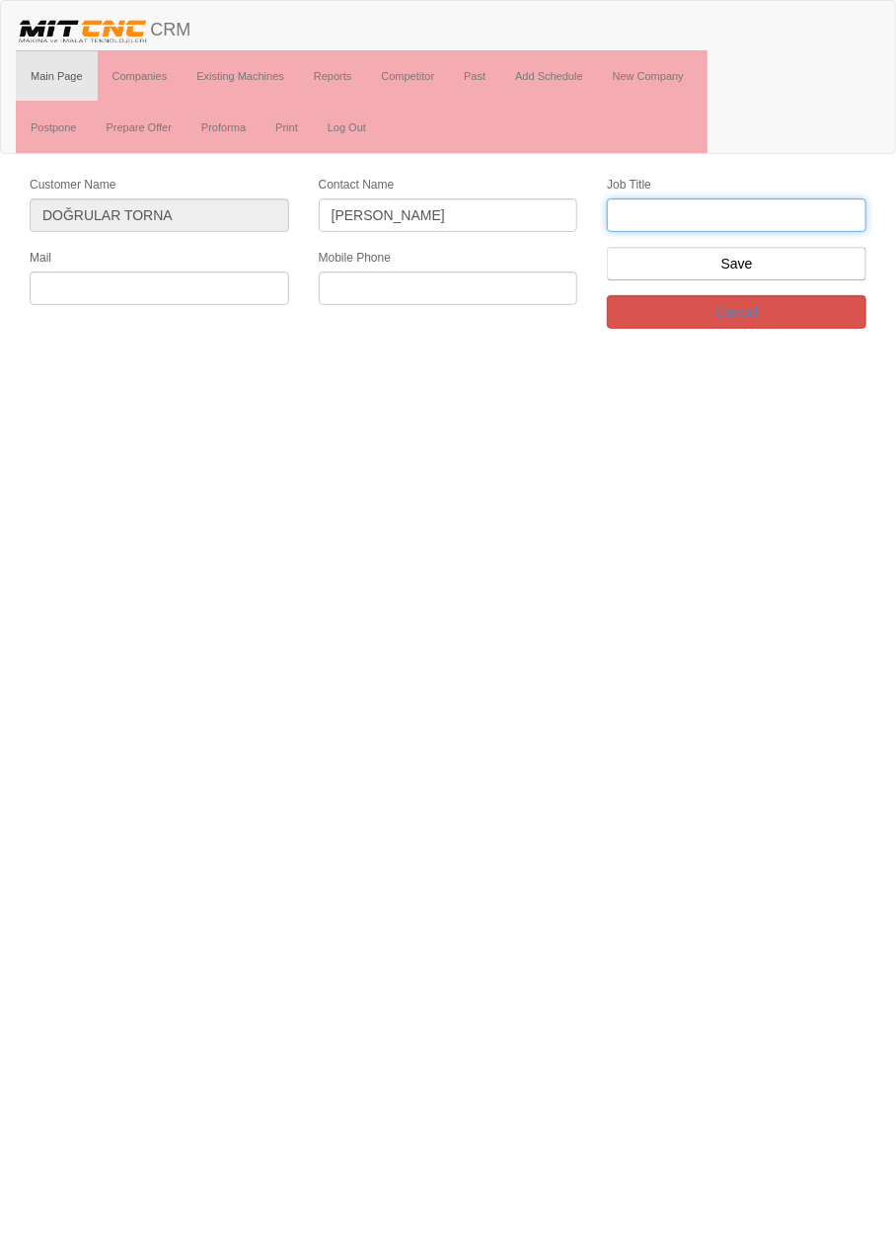
click at [800, 211] on input "text" at bounding box center [737, 215] width 260 height 34
type input "Firma Sahibi"
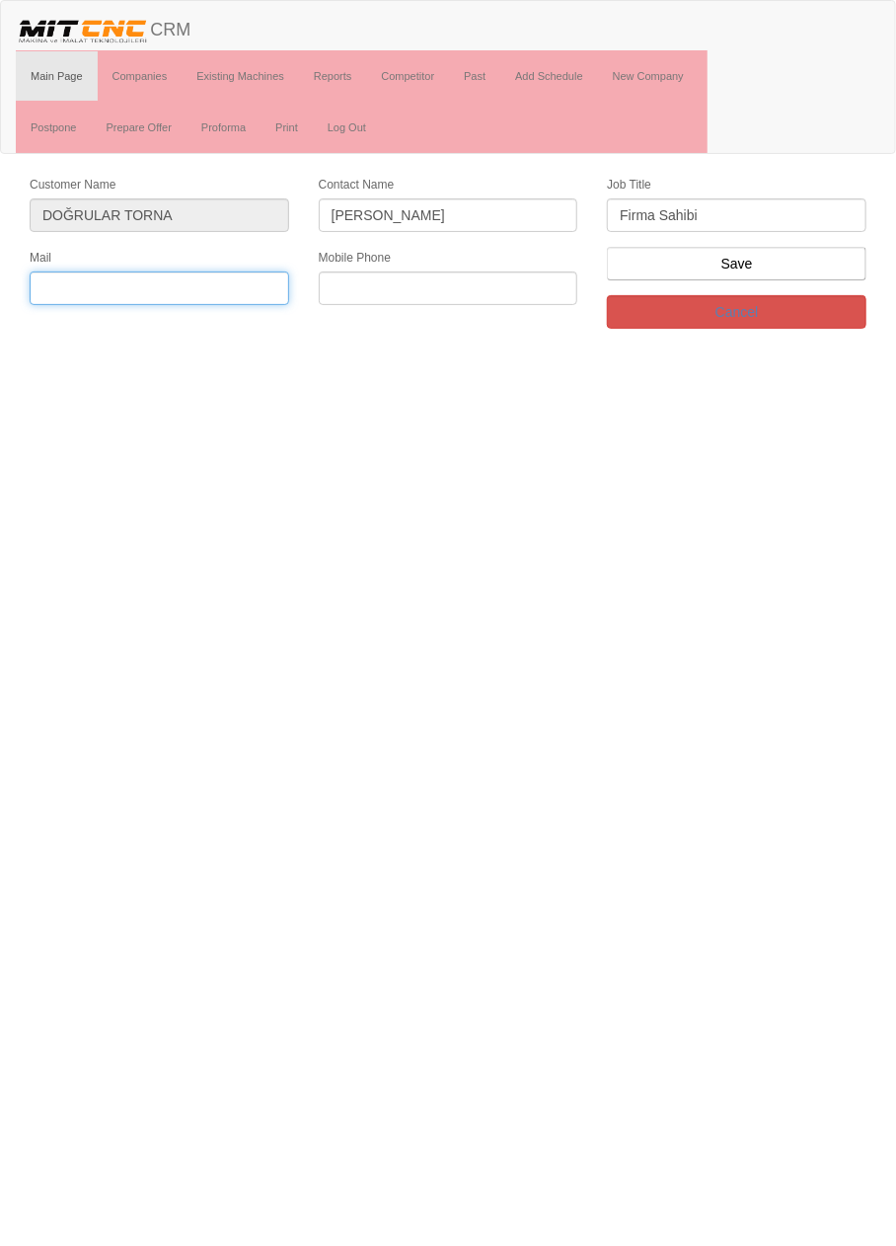
click at [214, 287] on input "text" at bounding box center [160, 288] width 260 height 34
paste input "[EMAIL_ADDRESS][DOMAIN_NAME]"
type input "[EMAIL_ADDRESS][DOMAIN_NAME]"
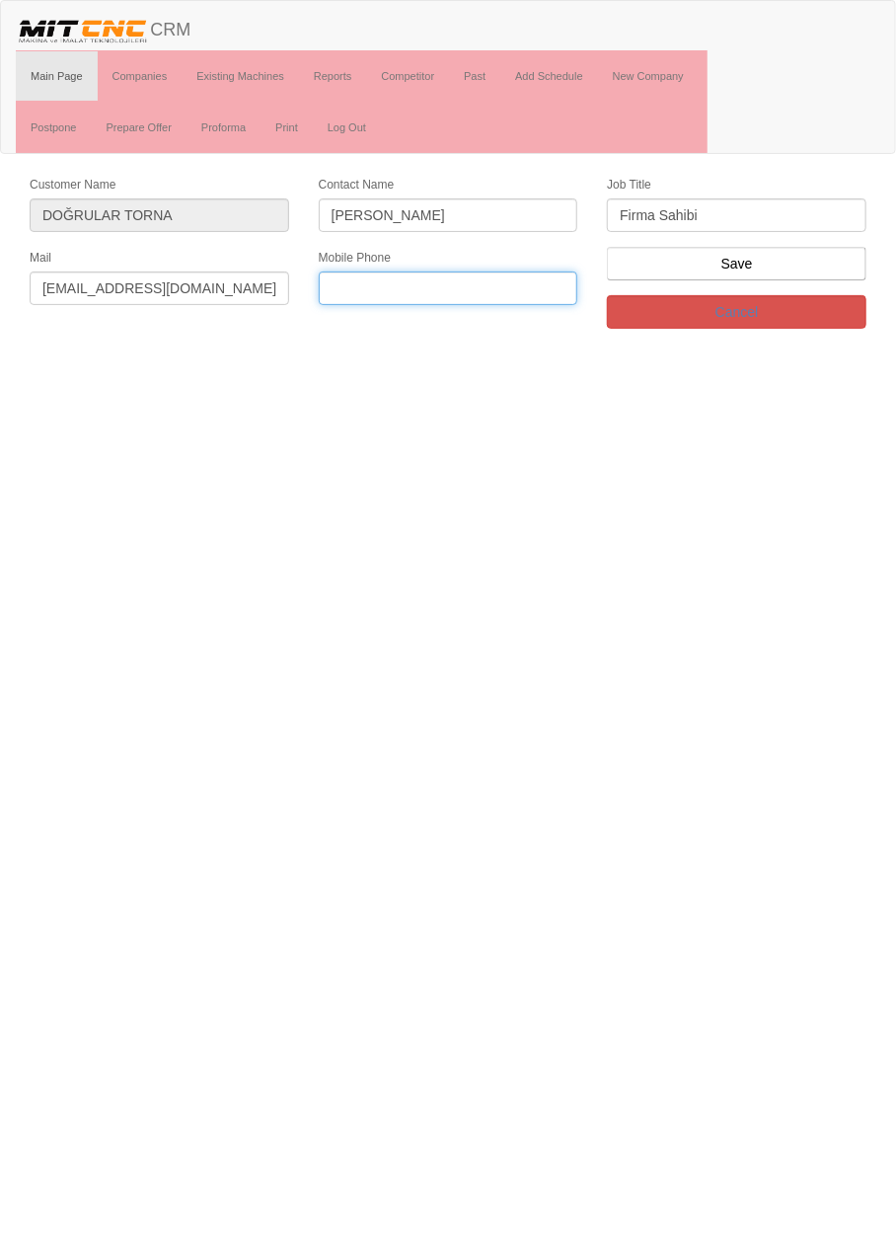
paste input "0 553 234 63 93"
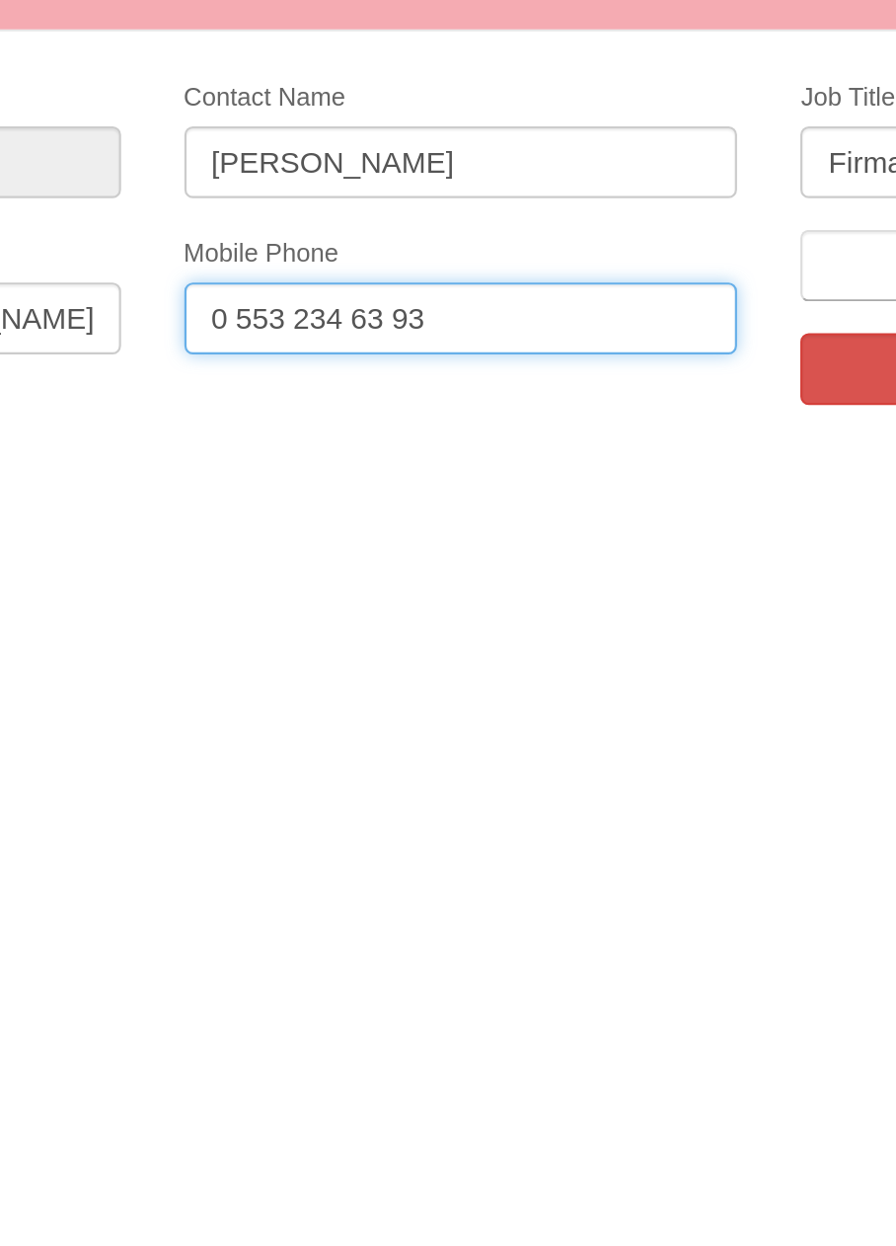
click at [420, 281] on input "0 553 234 63 93" at bounding box center [449, 288] width 260 height 34
click at [414, 283] on input "0 553 234 63 93" at bounding box center [449, 288] width 260 height 34
click at [344, 280] on input "0 553 234 6393" at bounding box center [449, 288] width 260 height 34
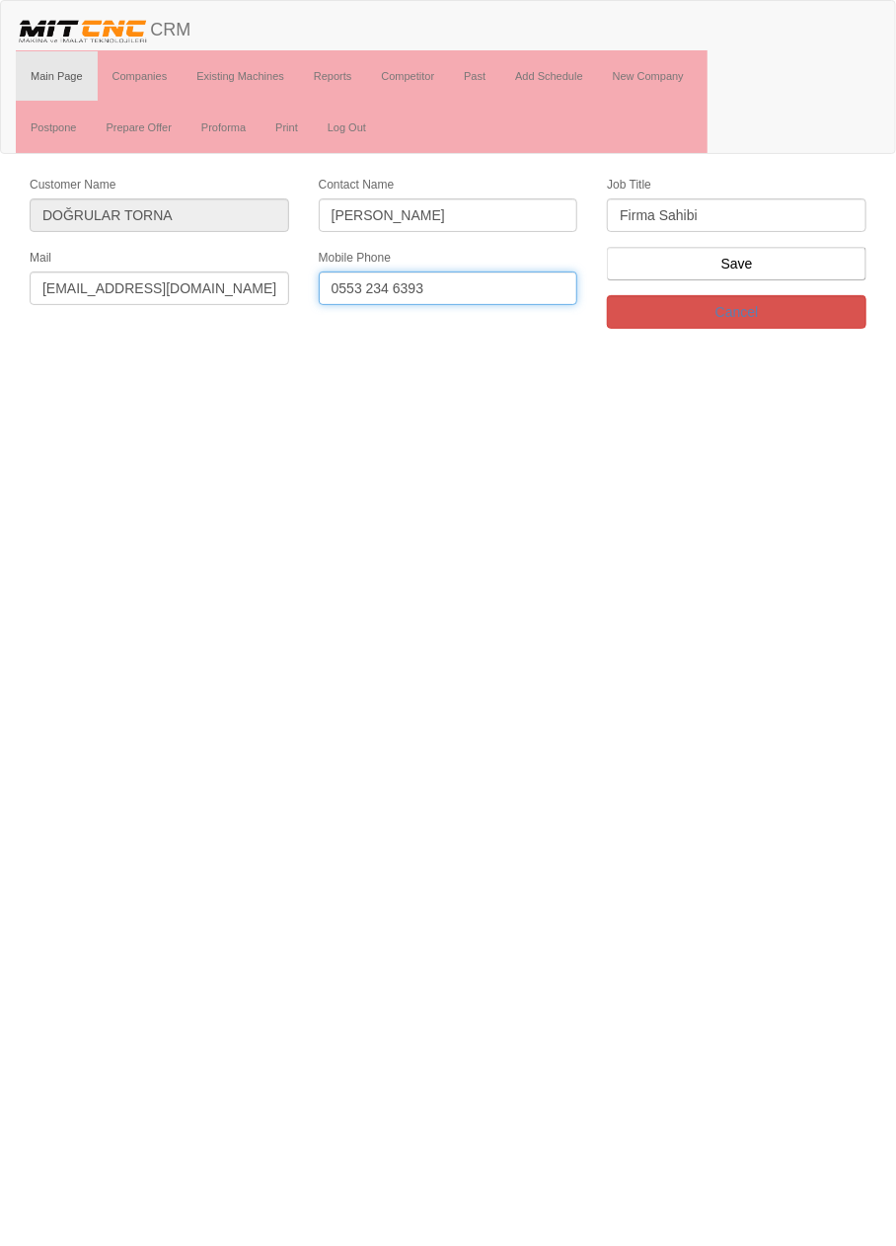
type input "0553 234 6393"
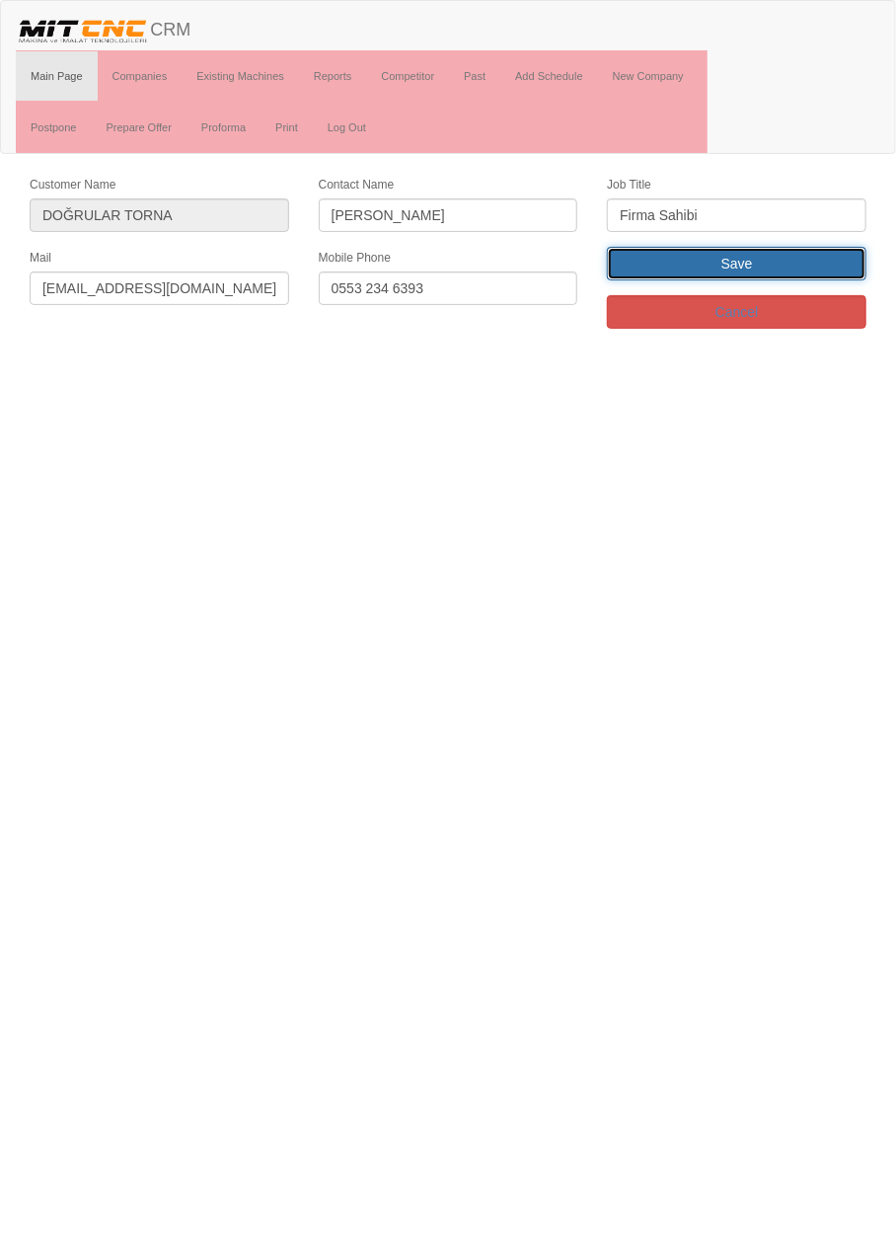
click at [806, 265] on input "Save" at bounding box center [737, 264] width 260 height 34
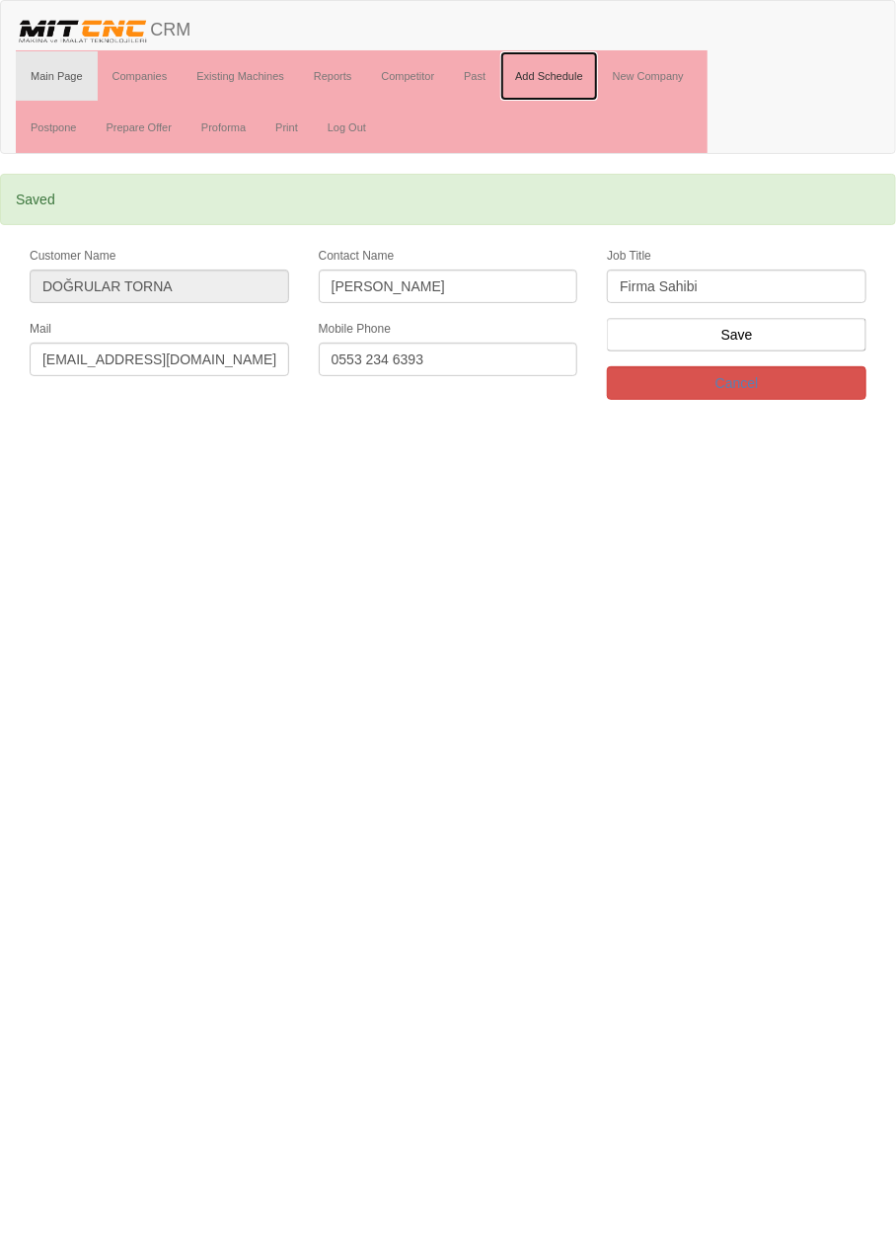
click at [574, 74] on link "Add Schedule" at bounding box center [549, 75] width 98 height 49
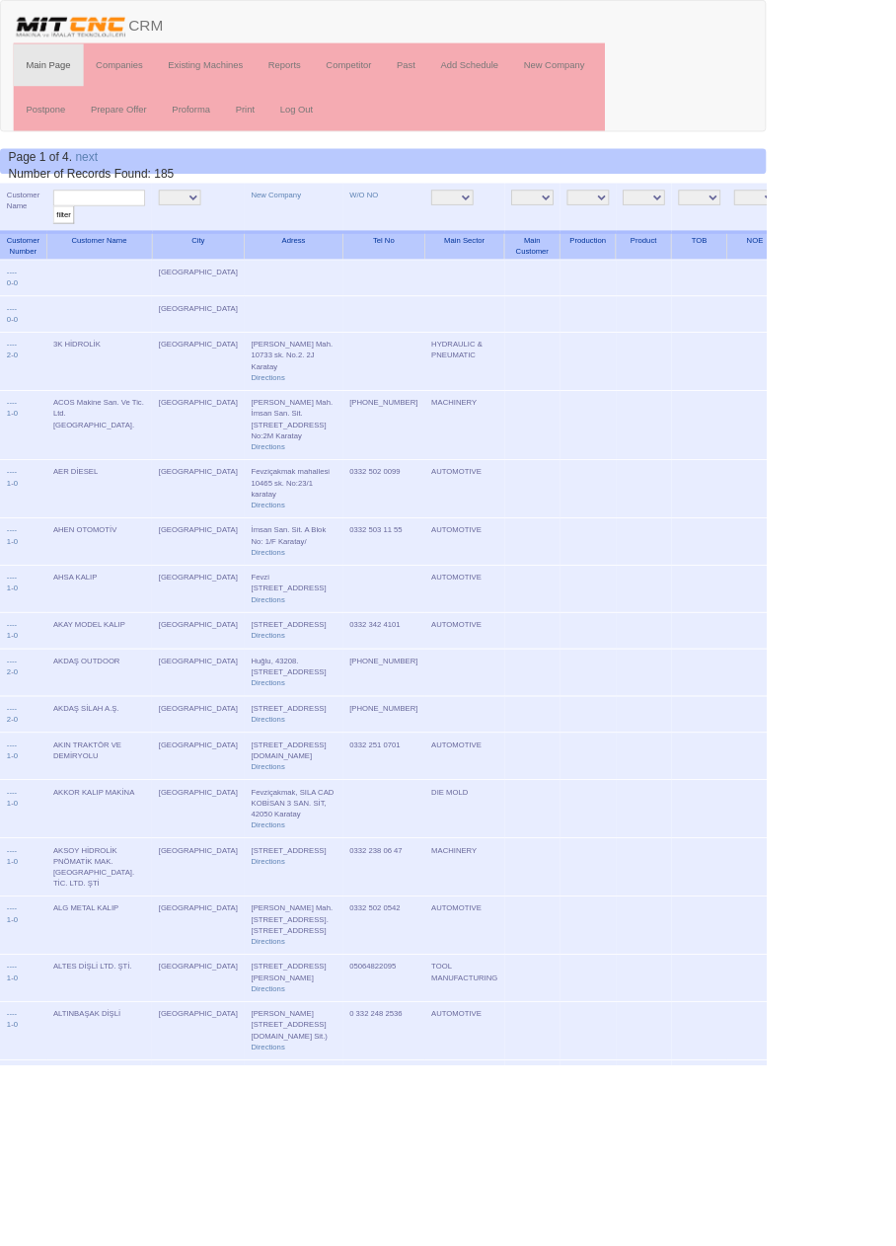
click at [138, 227] on input "text" at bounding box center [116, 231] width 108 height 19
type input "Berra"
click at [62, 241] on input "filter" at bounding box center [74, 251] width 25 height 21
